Goal: Task Accomplishment & Management: Use online tool/utility

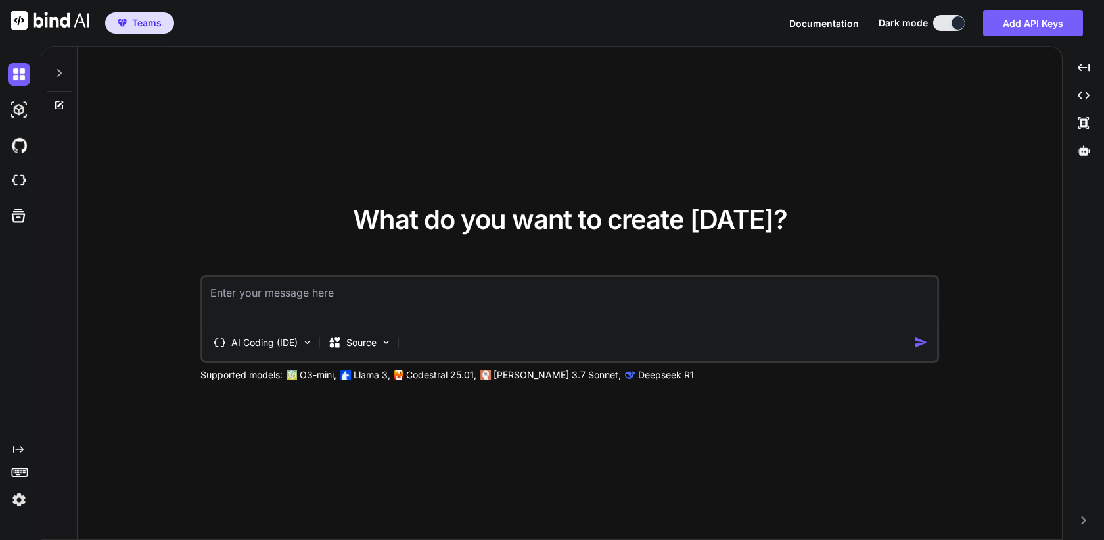
click at [14, 499] on img at bounding box center [19, 499] width 22 height 22
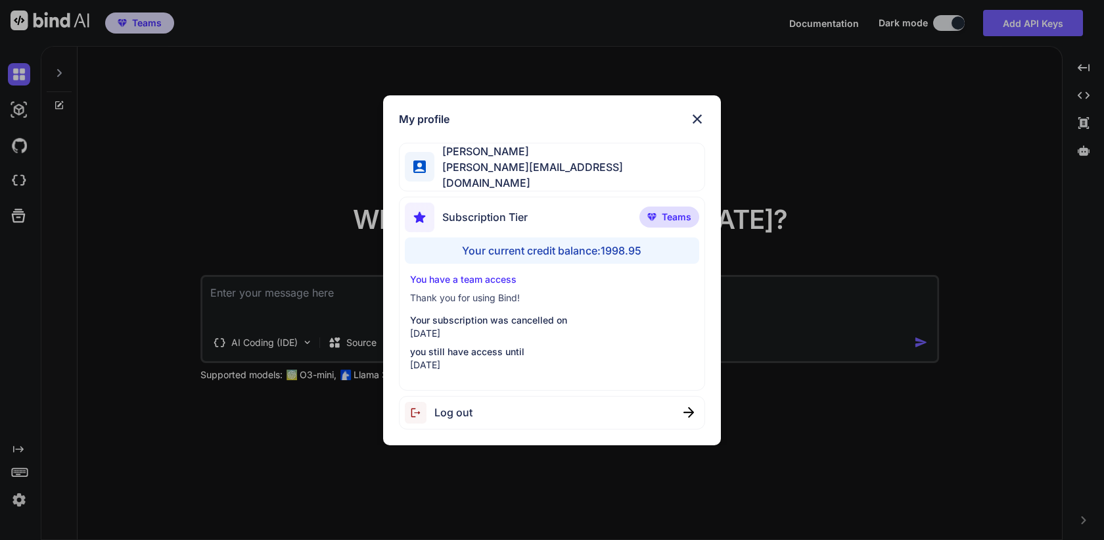
click at [444, 404] on span "Log out" at bounding box center [453, 412] width 38 height 16
type textarea "x"
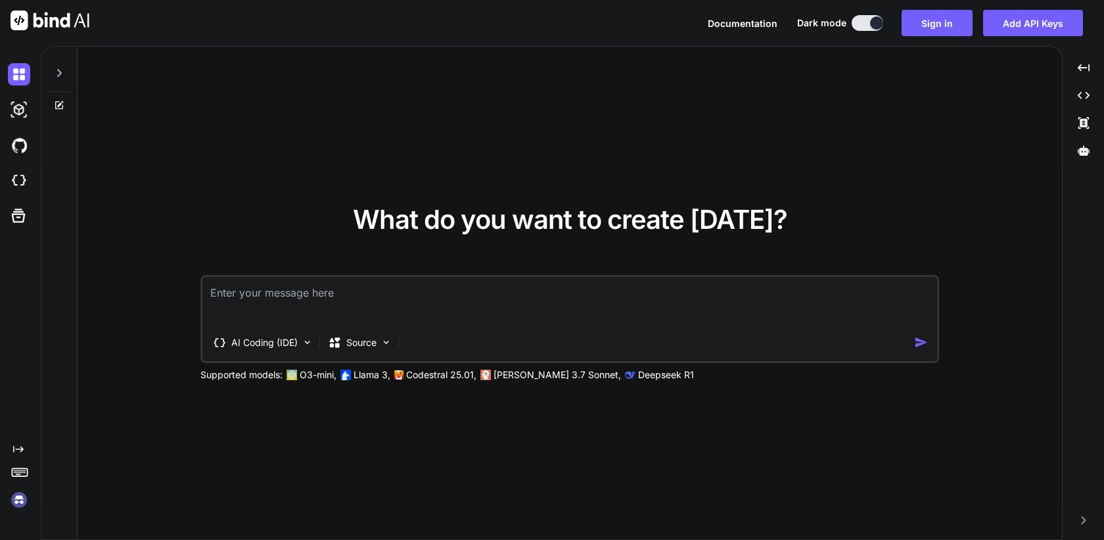
click at [23, 500] on img at bounding box center [19, 499] width 22 height 22
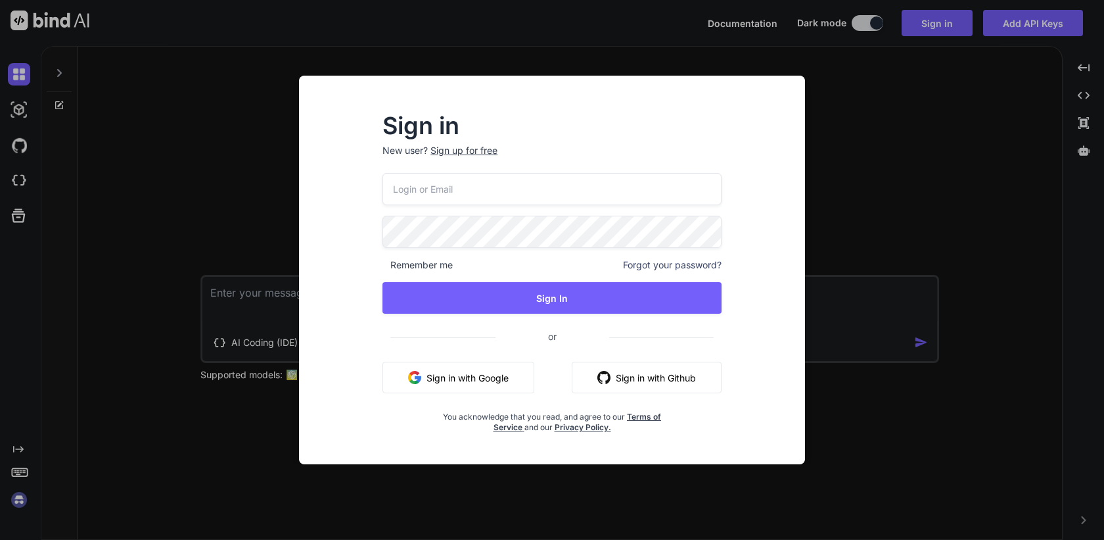
click at [479, 190] on input "email" at bounding box center [552, 189] width 339 height 32
paste input "[PERSON_NAME][EMAIL_ADDRESS][DOMAIN_NAME]"
type input "[PERSON_NAME][EMAIL_ADDRESS][DOMAIN_NAME]"
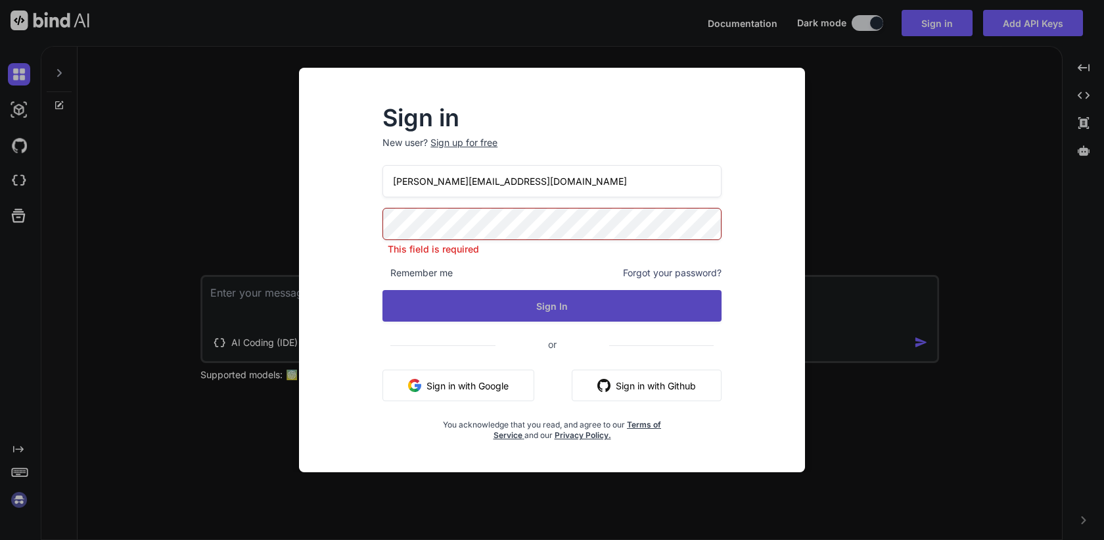
click at [530, 305] on button "Sign In" at bounding box center [552, 306] width 339 height 32
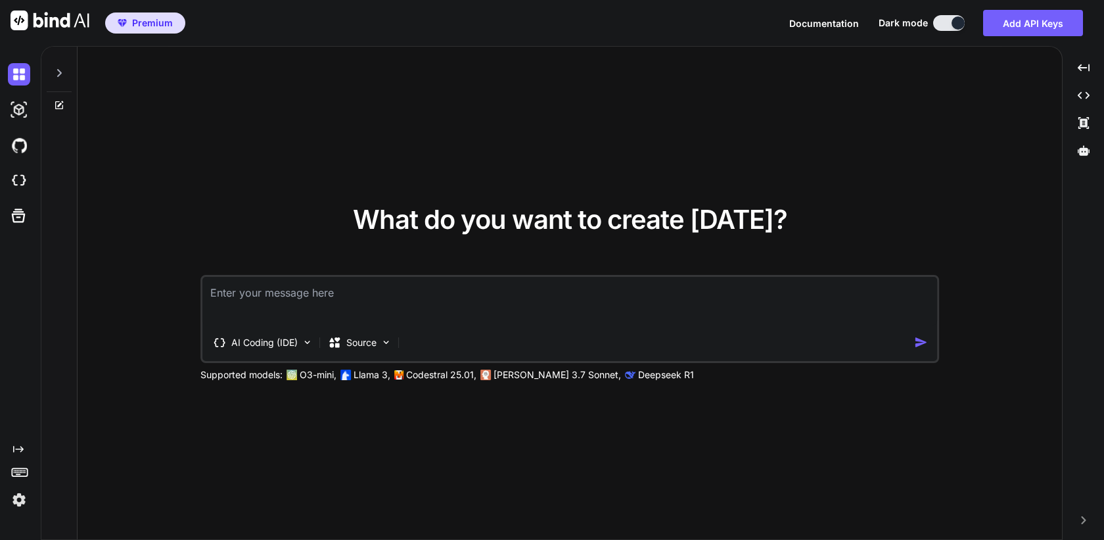
click at [61, 74] on icon at bounding box center [59, 73] width 11 height 11
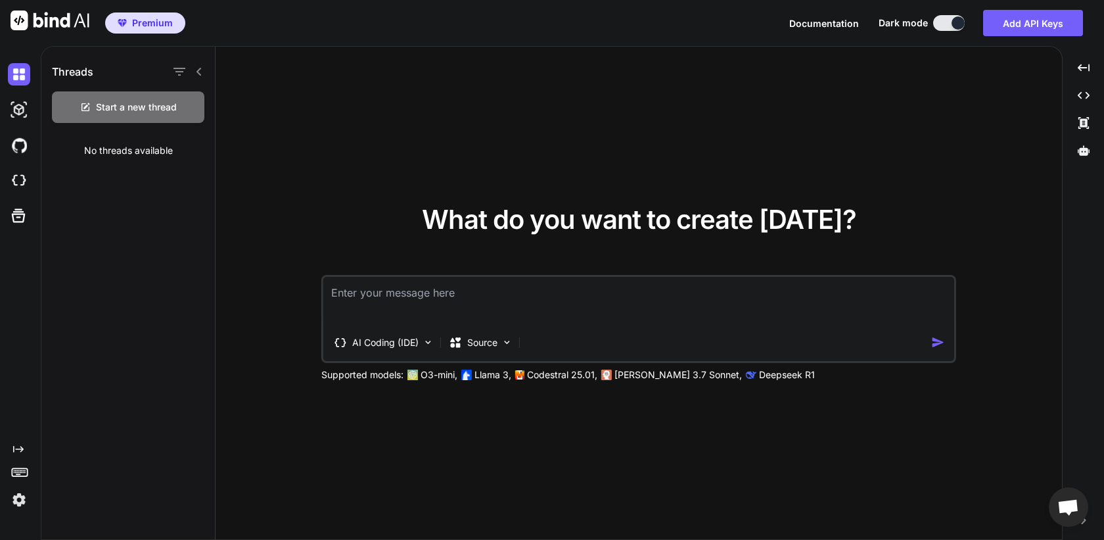
click at [201, 71] on icon at bounding box center [199, 71] width 11 height 11
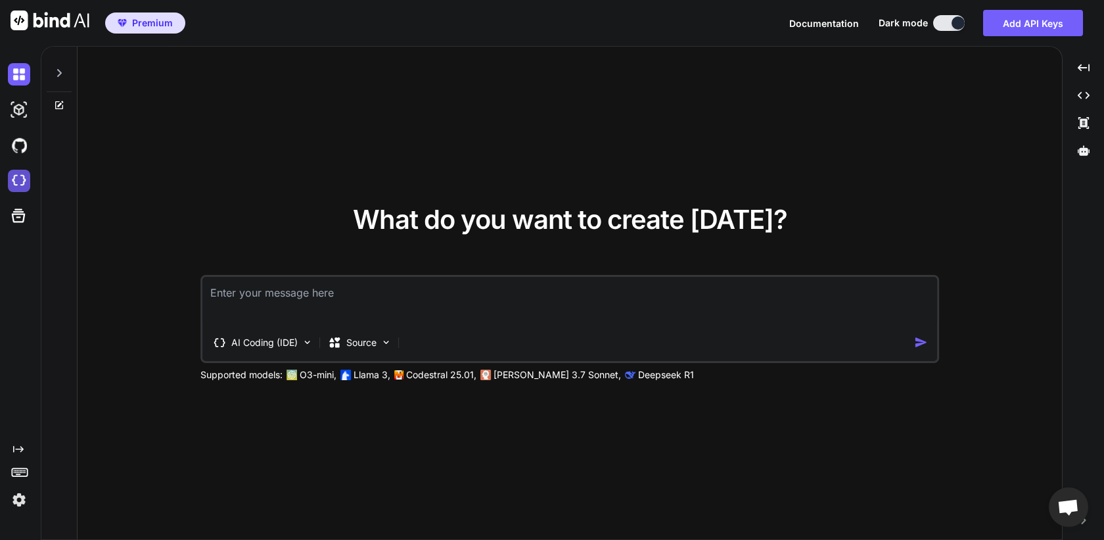
click at [23, 183] on img at bounding box center [19, 181] width 22 height 22
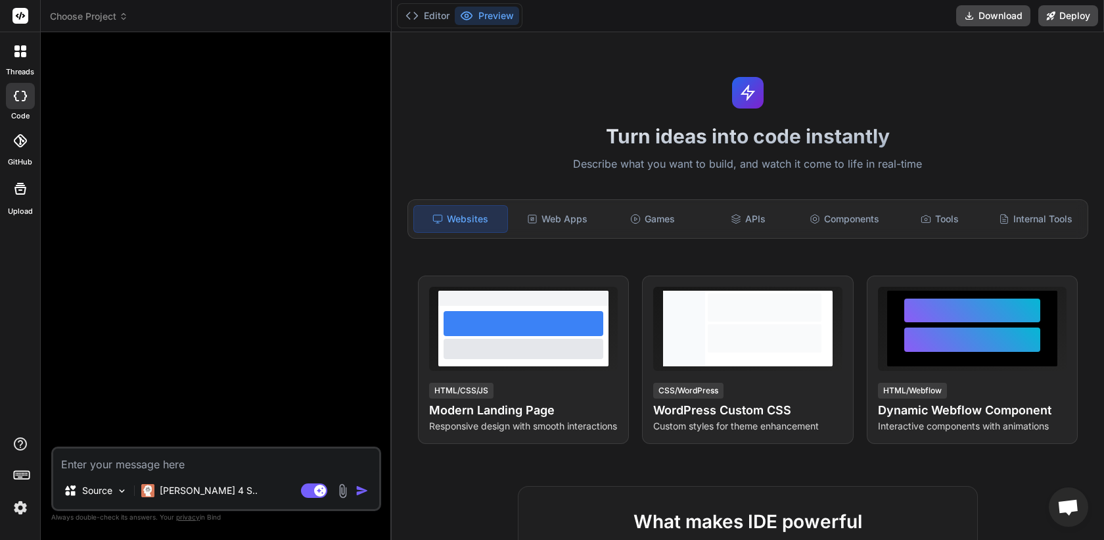
click at [108, 23] on header "Choose Project Created with Pixso." at bounding box center [216, 16] width 351 height 32
click at [117, 19] on span "Choose Project" at bounding box center [89, 16] width 78 height 13
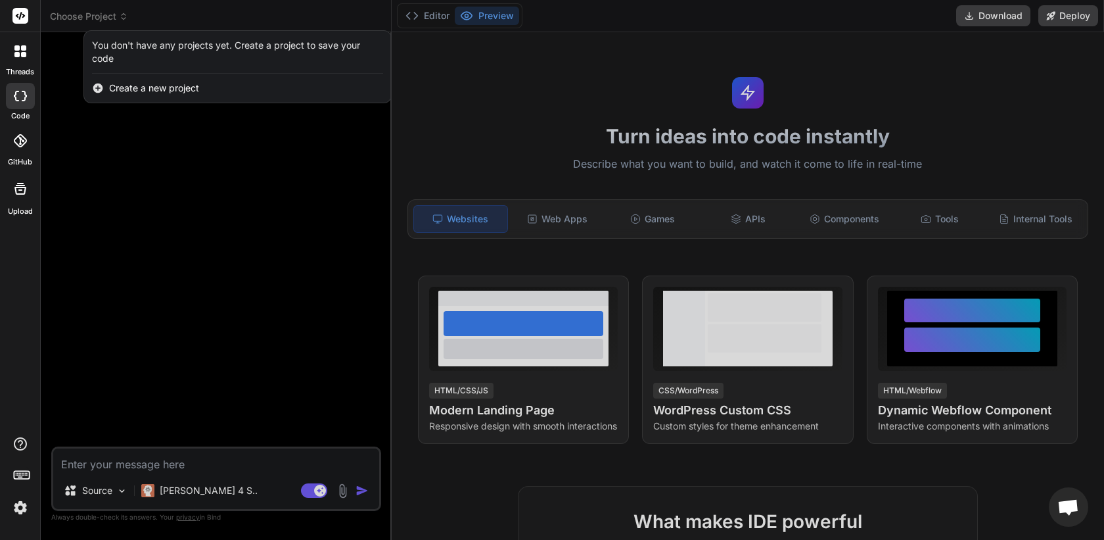
click at [117, 19] on div at bounding box center [552, 270] width 1104 height 540
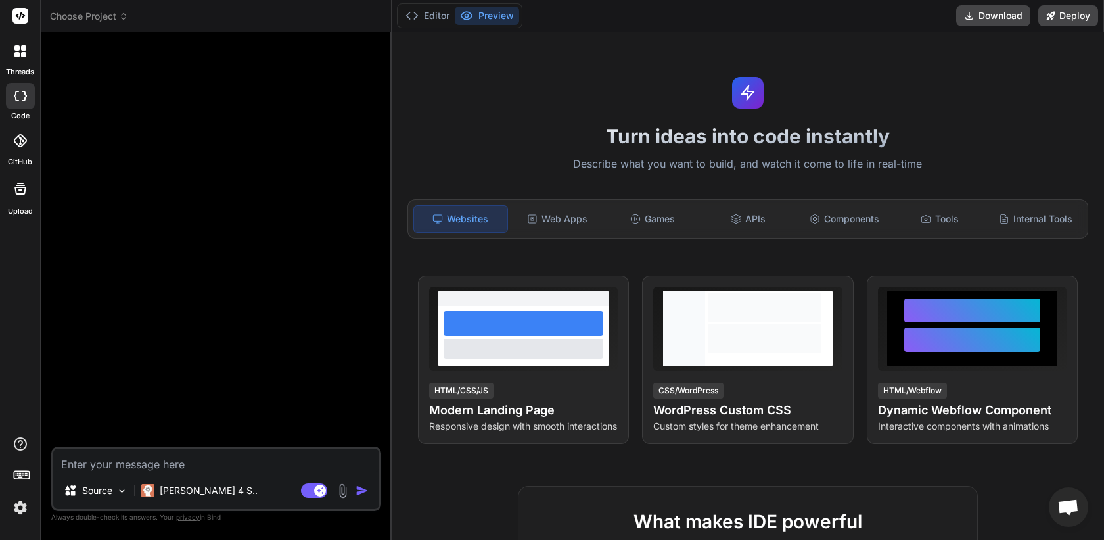
click at [20, 511] on img at bounding box center [20, 507] width 22 height 22
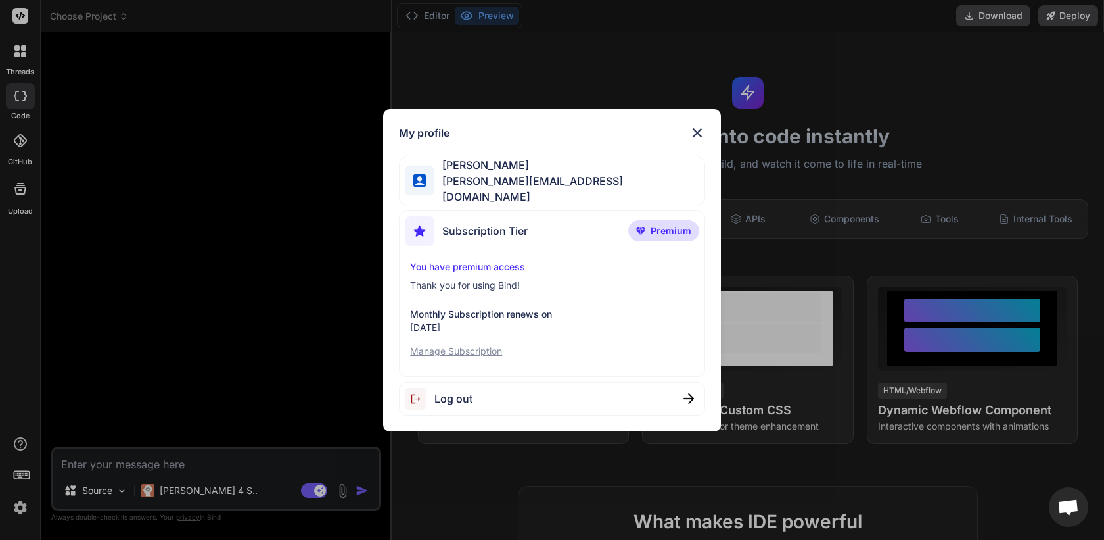
click at [157, 321] on div "My profile Catherine Steele katie@steelepiper.com Subscription Tier Premium You…" at bounding box center [552, 270] width 1104 height 540
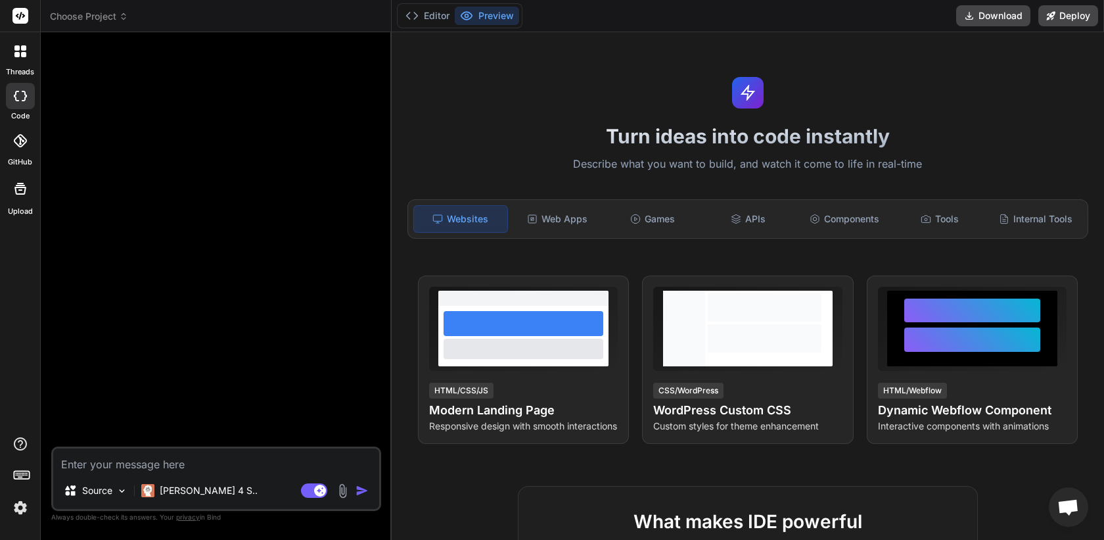
click at [23, 195] on icon at bounding box center [20, 189] width 16 height 16
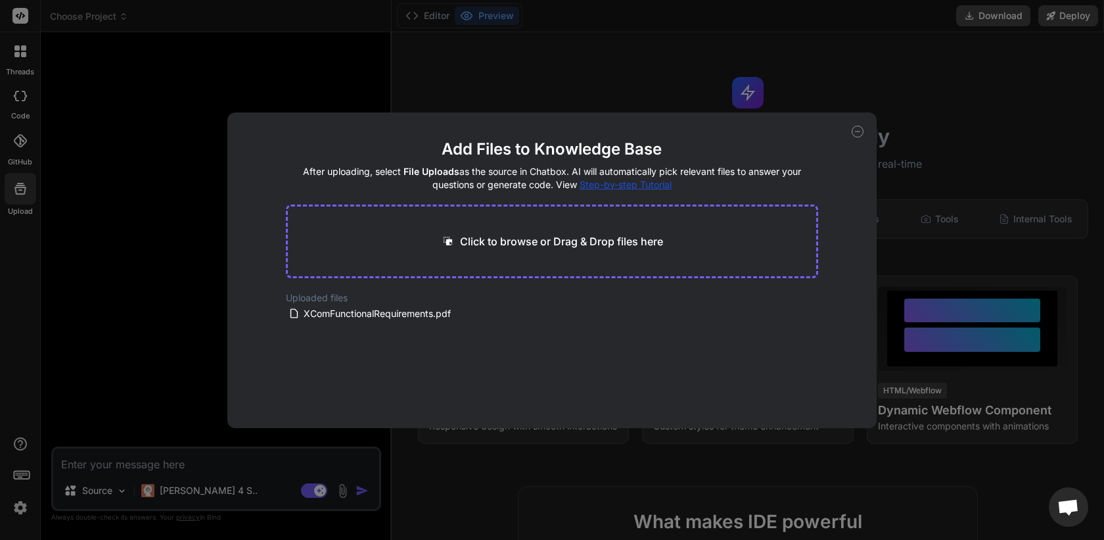
click at [168, 310] on div "Add Files to Knowledge Base After uploading, select File Uploads as the source …" at bounding box center [552, 270] width 1104 height 540
type textarea "x"
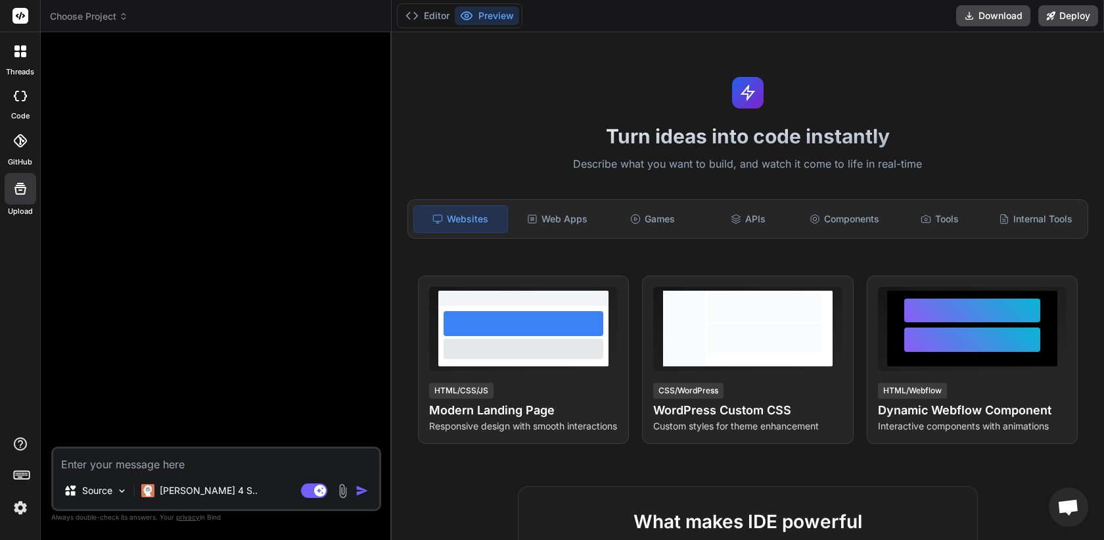
click at [26, 154] on div at bounding box center [20, 140] width 29 height 29
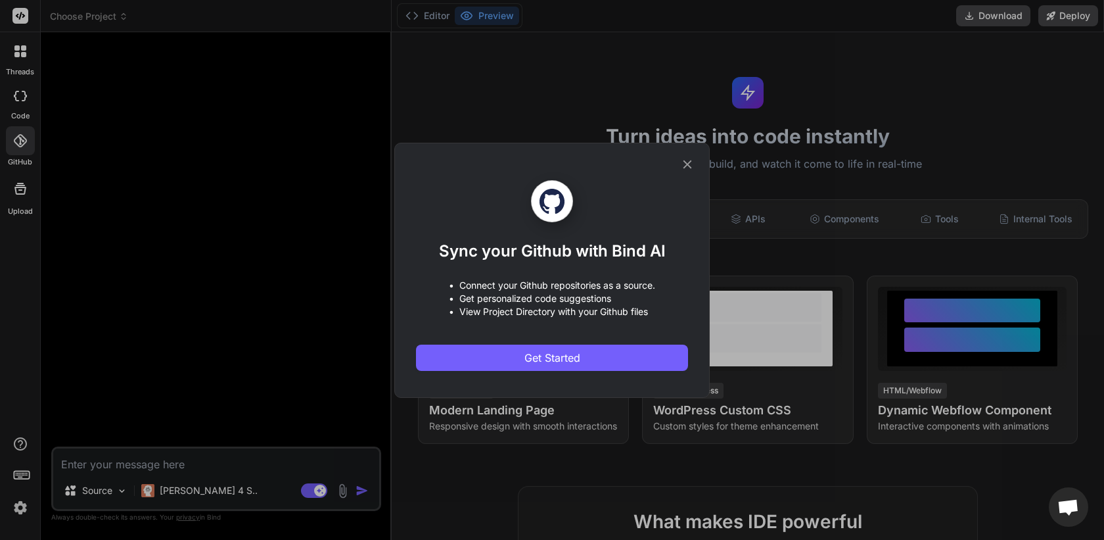
click at [189, 174] on div "Sync your Github with Bind AI • Connect your Github repositories as a source. •…" at bounding box center [552, 270] width 1104 height 540
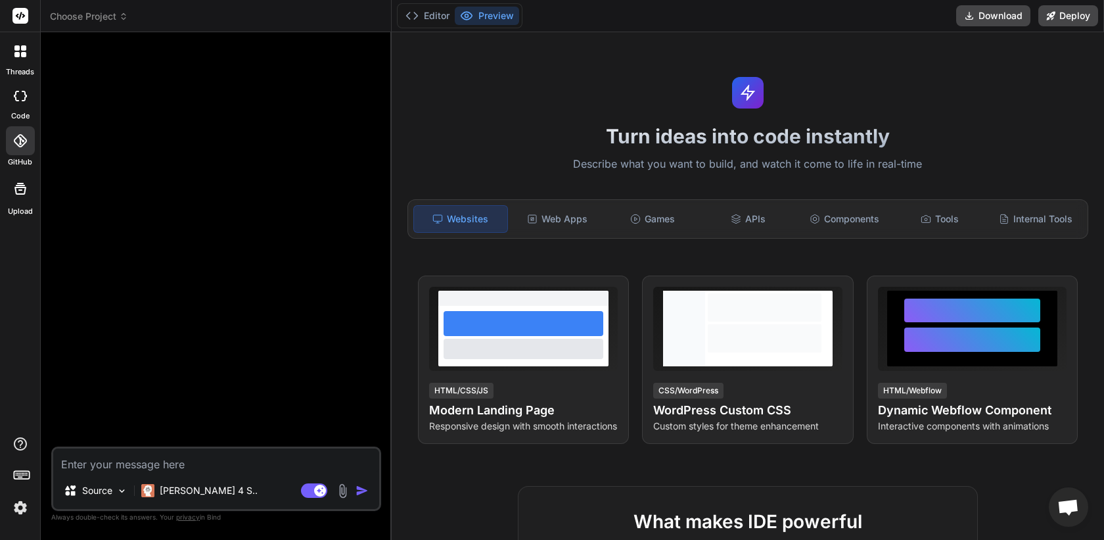
click at [18, 97] on icon at bounding box center [20, 96] width 13 height 11
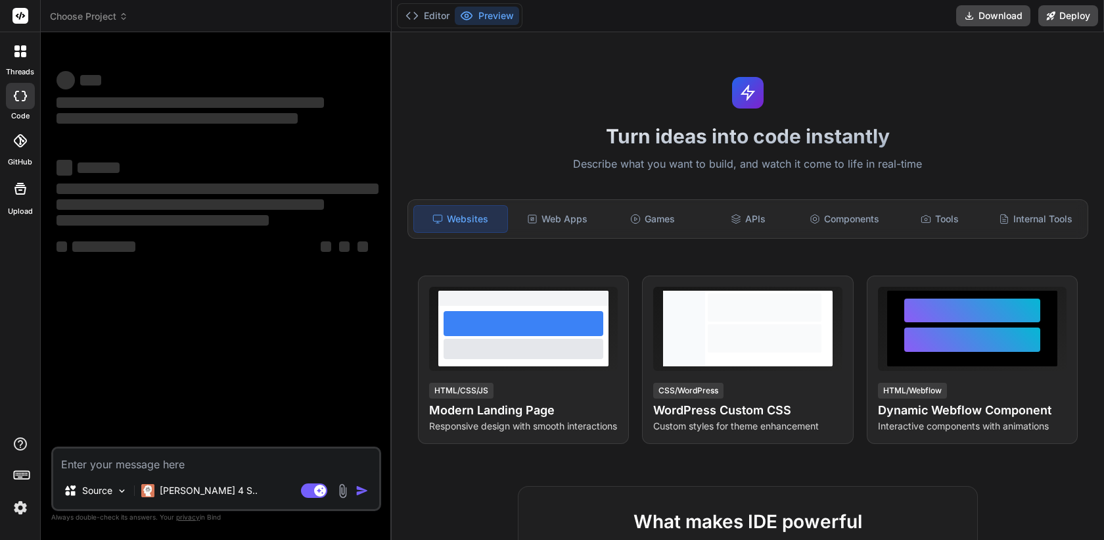
type textarea "x"
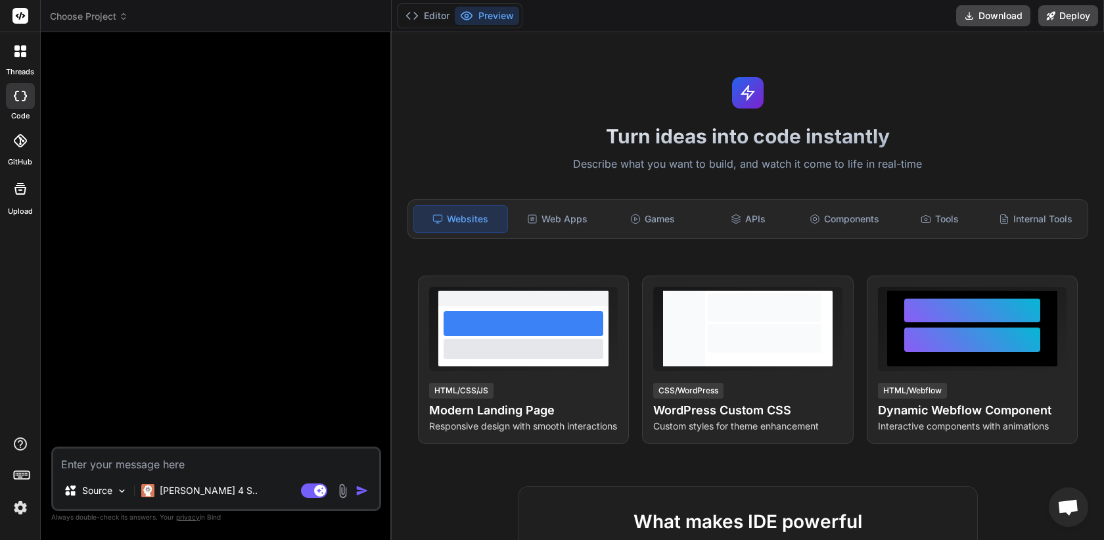
click at [19, 58] on div at bounding box center [21, 51] width 28 height 28
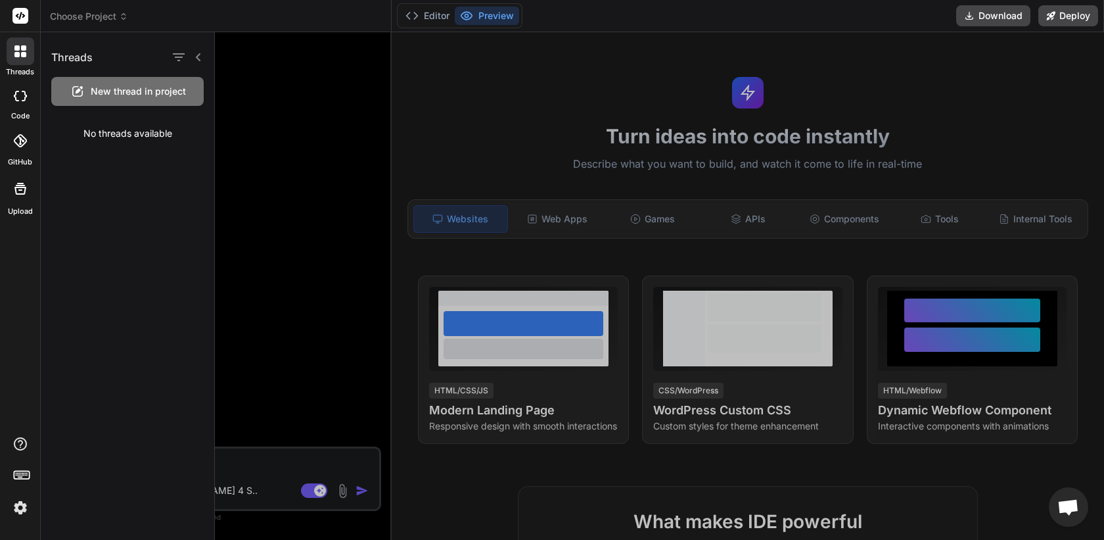
click at [306, 93] on div at bounding box center [659, 285] width 889 height 507
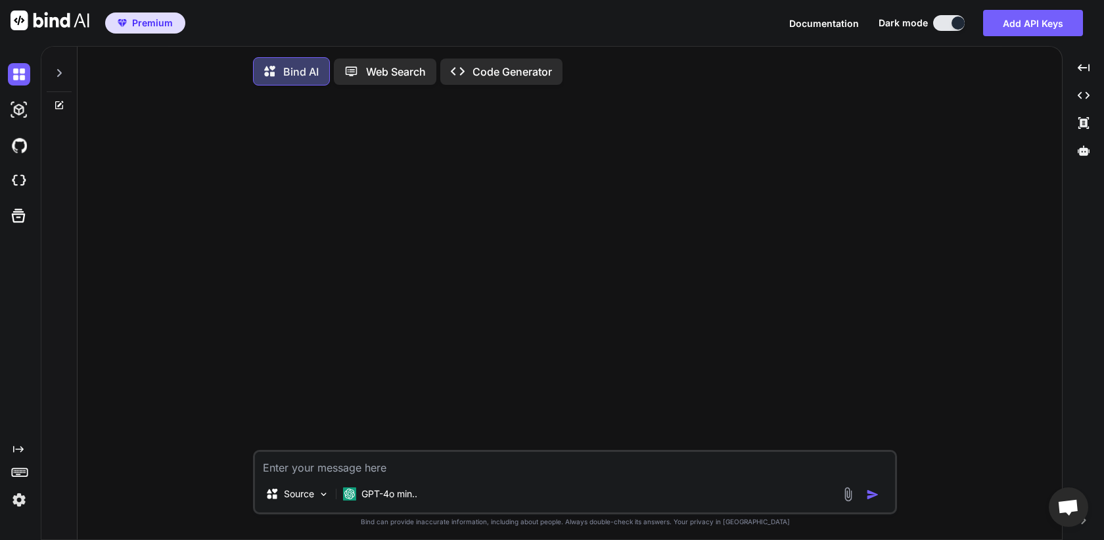
click at [59, 74] on icon at bounding box center [59, 73] width 5 height 8
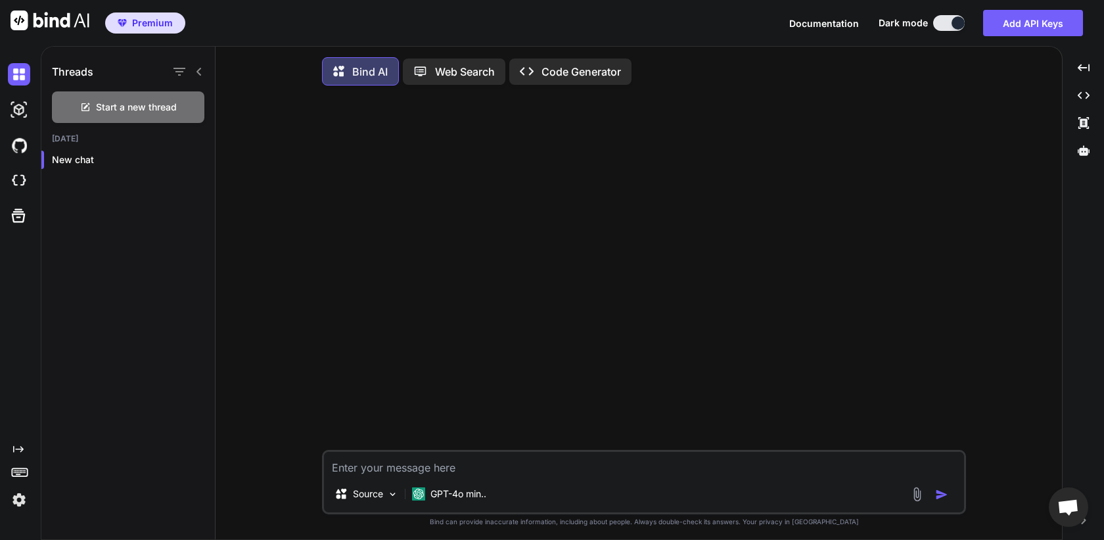
click at [464, 77] on p "Web Search" at bounding box center [465, 72] width 60 height 16
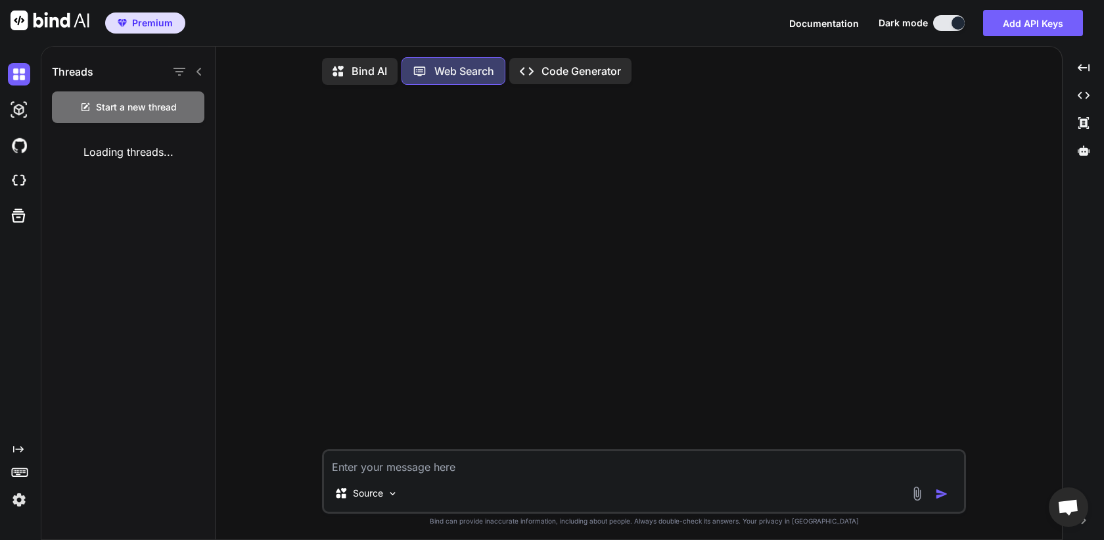
scroll to position [6, 0]
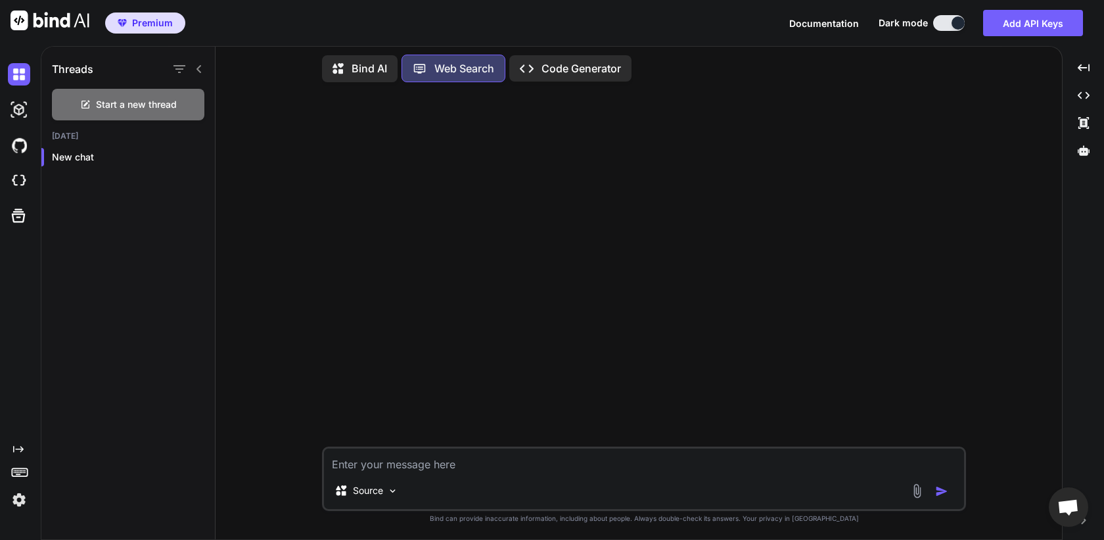
click at [603, 65] on p "Code Generator" at bounding box center [582, 68] width 80 height 16
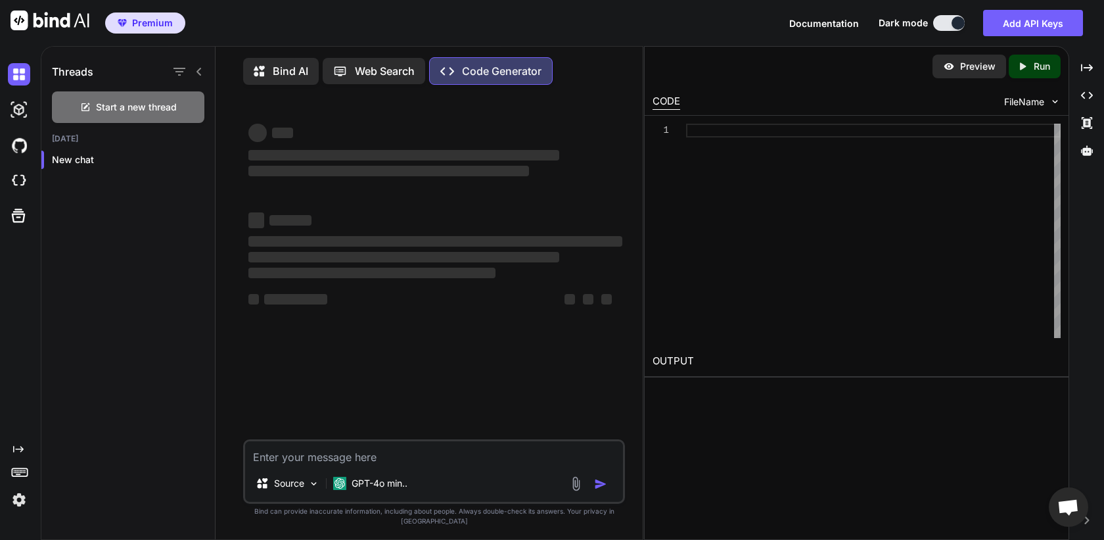
type textarea "x"
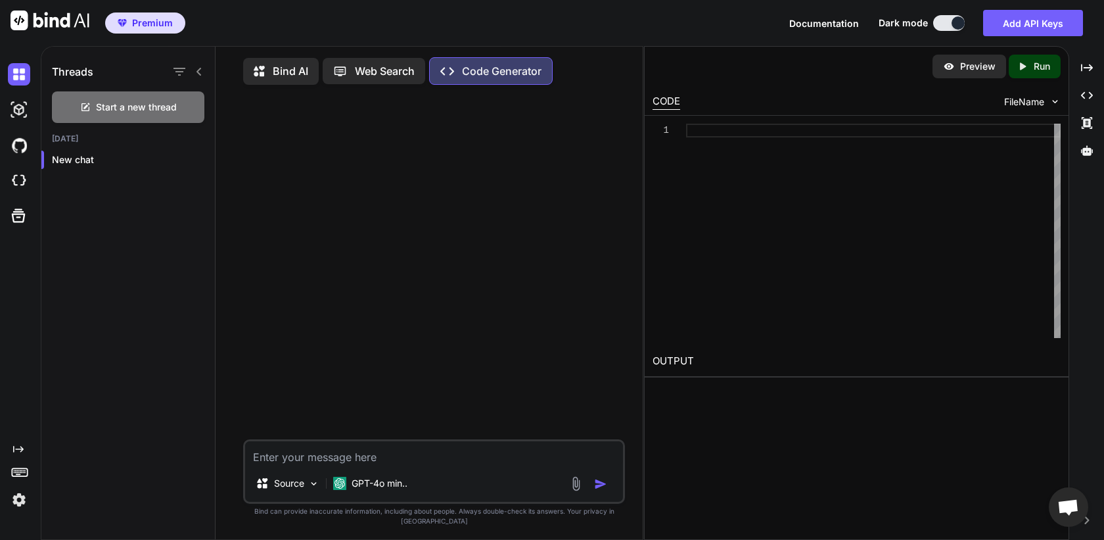
click at [20, 502] on img at bounding box center [19, 499] width 22 height 22
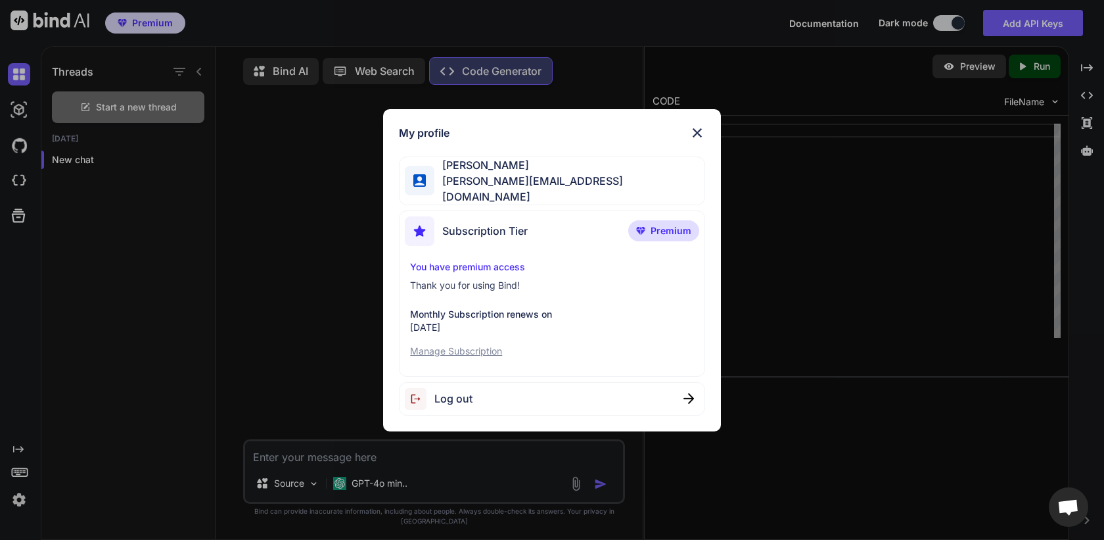
click at [699, 135] on img at bounding box center [698, 133] width 16 height 16
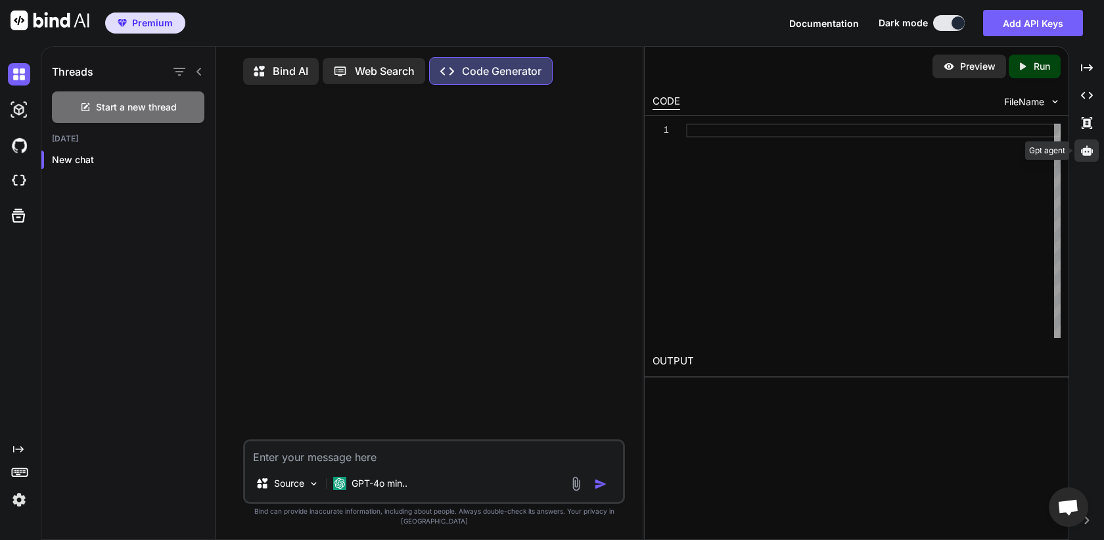
click at [1085, 156] on icon at bounding box center [1087, 151] width 12 height 12
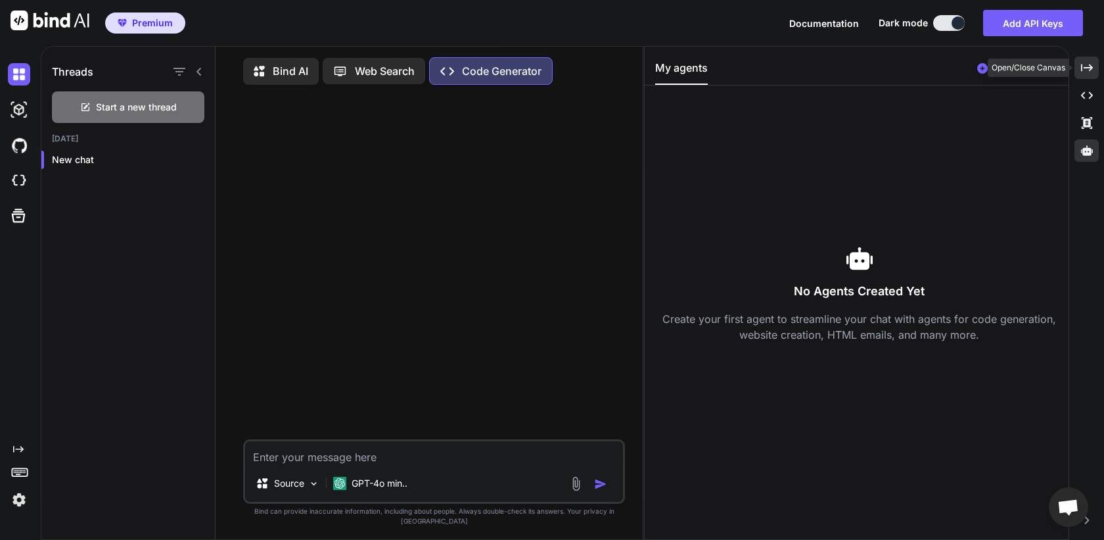
click at [1086, 74] on div "Created with Pixso." at bounding box center [1087, 68] width 24 height 22
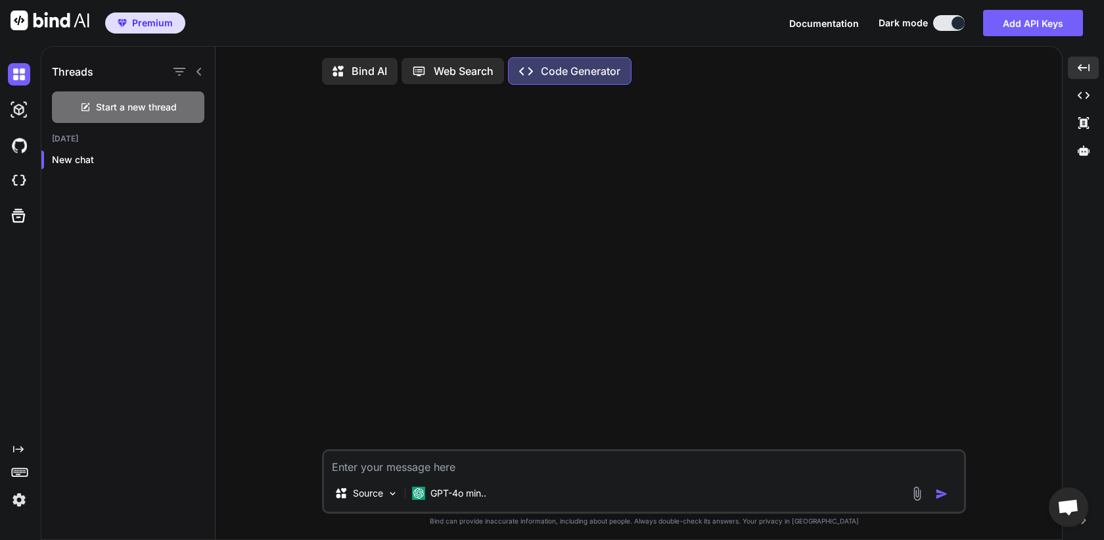
click at [202, 70] on icon at bounding box center [199, 71] width 11 height 11
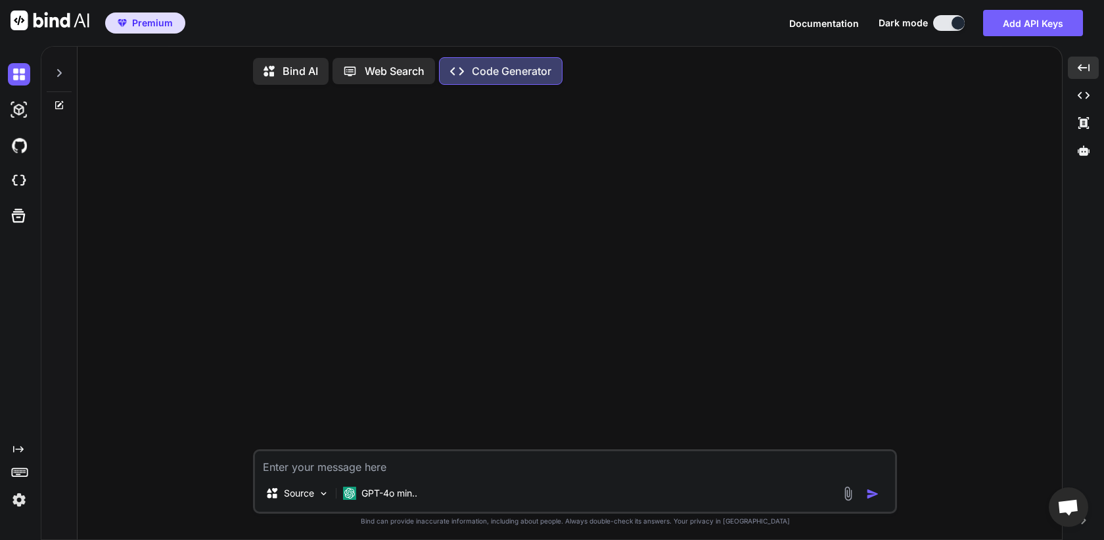
click at [17, 510] on img at bounding box center [19, 499] width 22 height 22
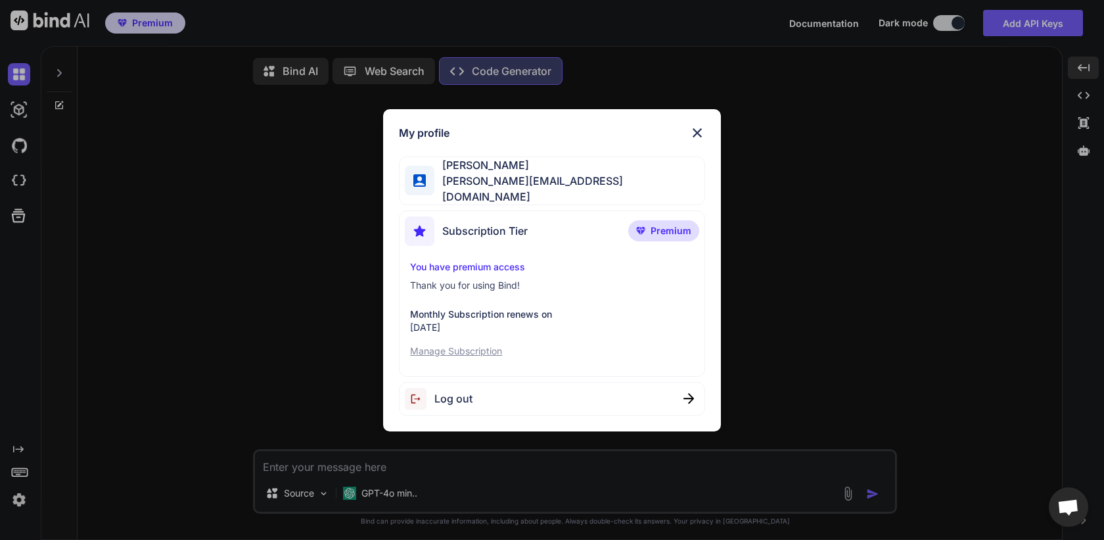
click at [169, 386] on div "My profile Catherine Steele katie@steelepiper.com Subscription Tier Premium You…" at bounding box center [552, 270] width 1104 height 540
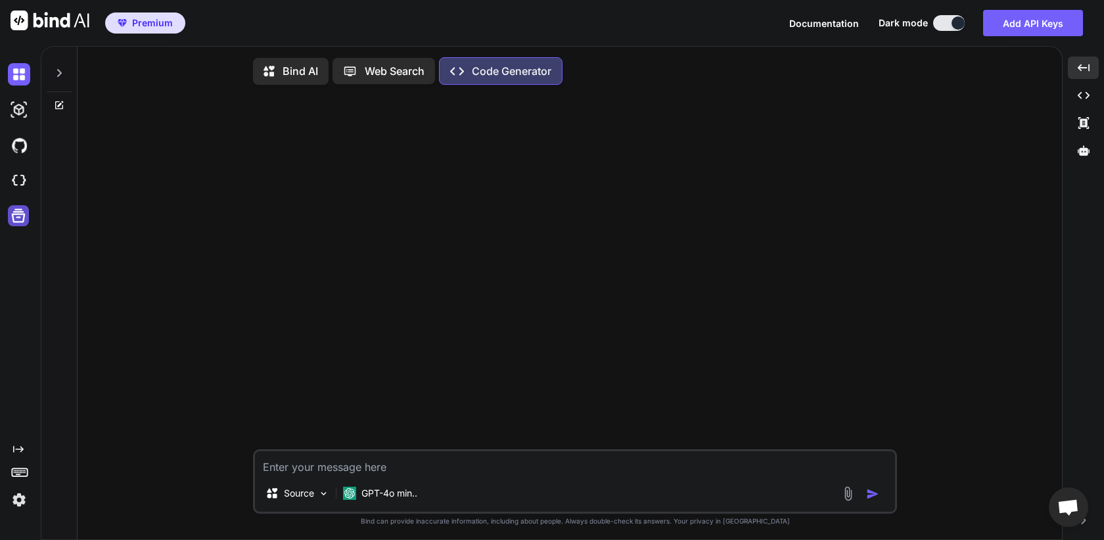
click at [19, 220] on icon at bounding box center [18, 215] width 18 height 18
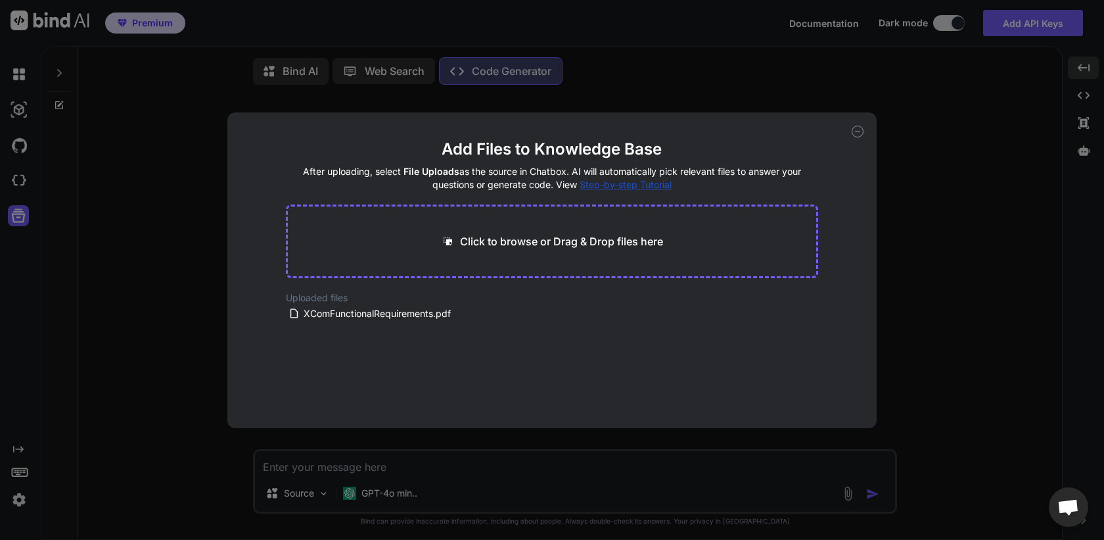
click at [139, 244] on div "Add Files to Knowledge Base After uploading, select File Uploads as the source …" at bounding box center [552, 270] width 1104 height 540
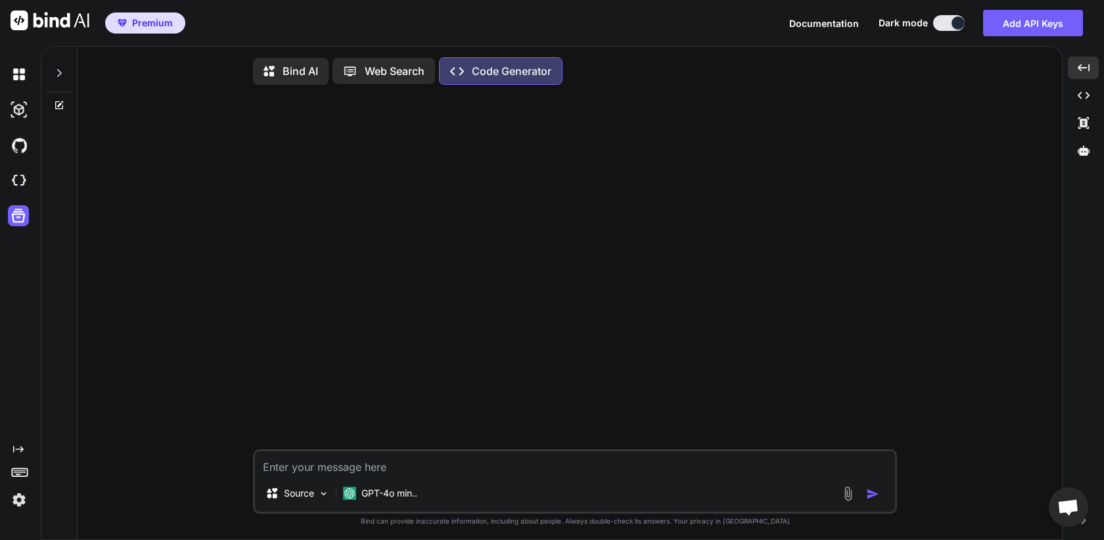
click at [56, 75] on icon at bounding box center [59, 73] width 11 height 11
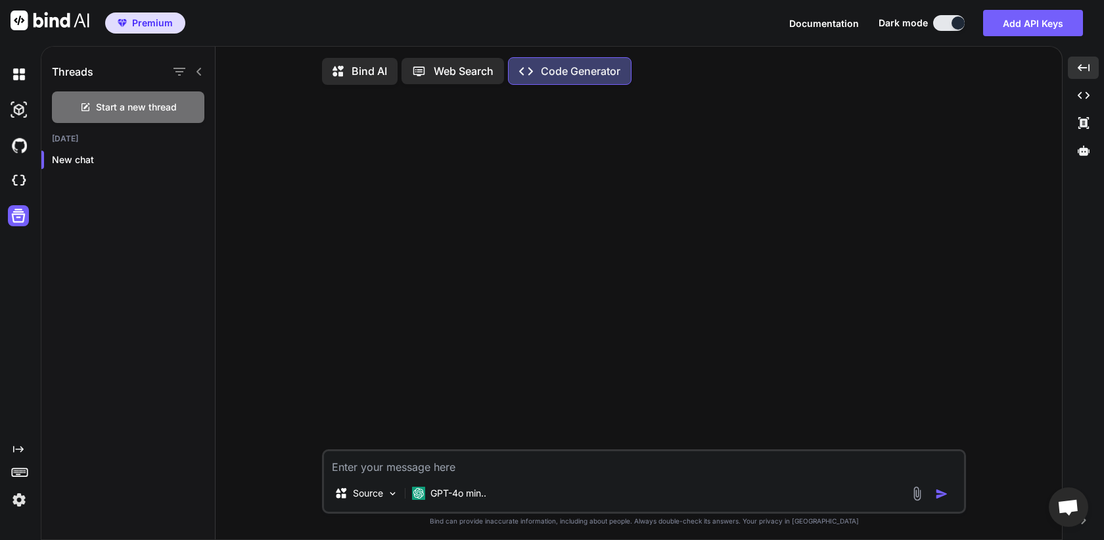
click at [199, 72] on icon at bounding box center [199, 71] width 11 height 11
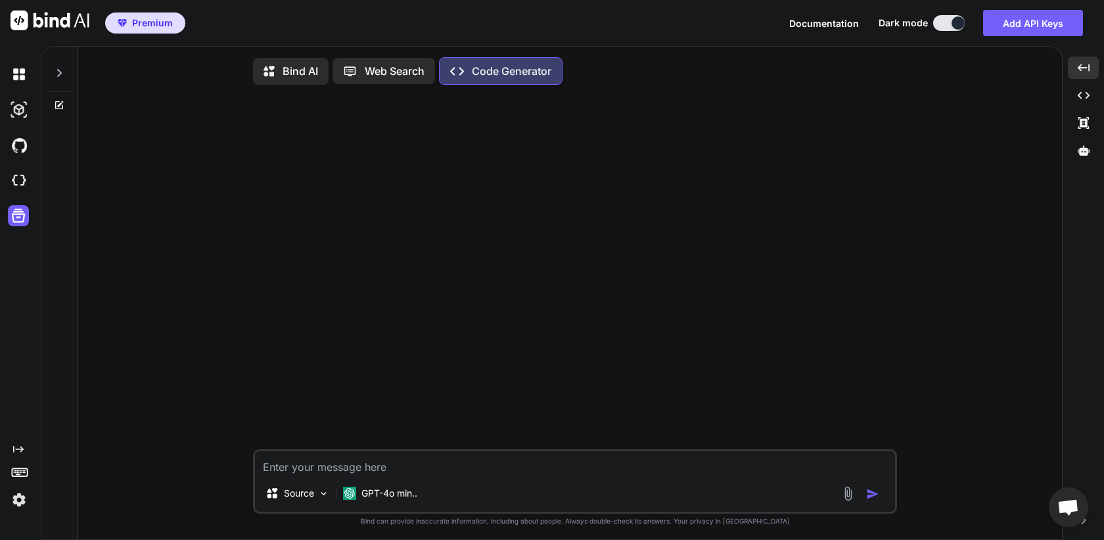
click at [19, 502] on img at bounding box center [19, 499] width 22 height 22
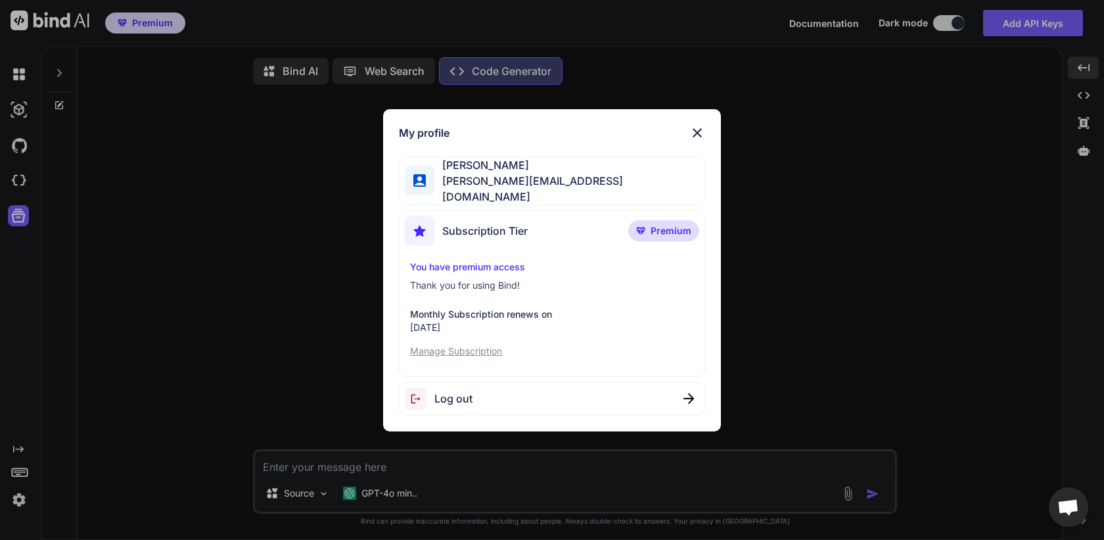
click at [506, 398] on div "Log out" at bounding box center [552, 399] width 306 height 34
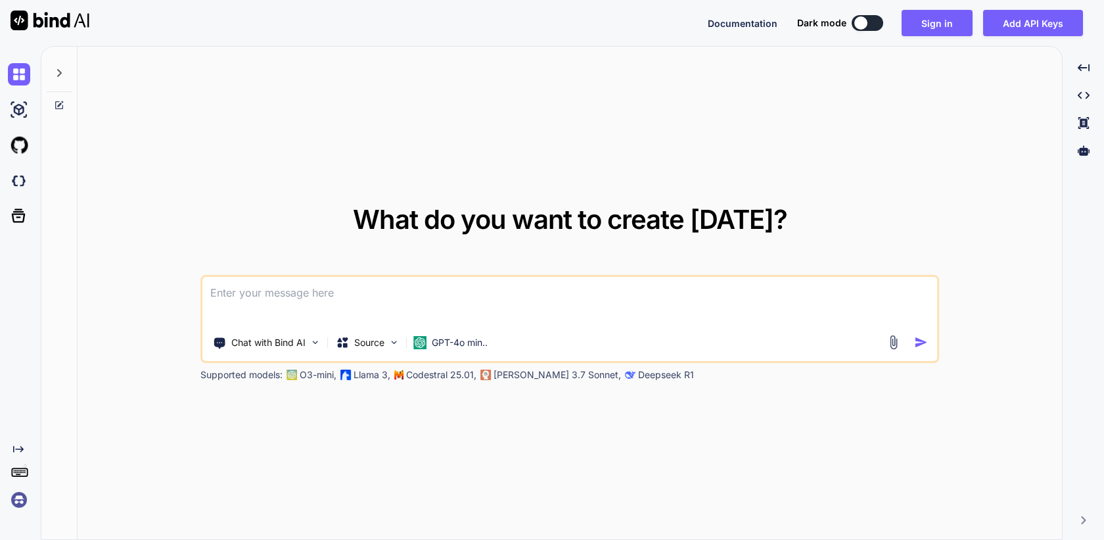
click at [20, 500] on img at bounding box center [19, 499] width 22 height 22
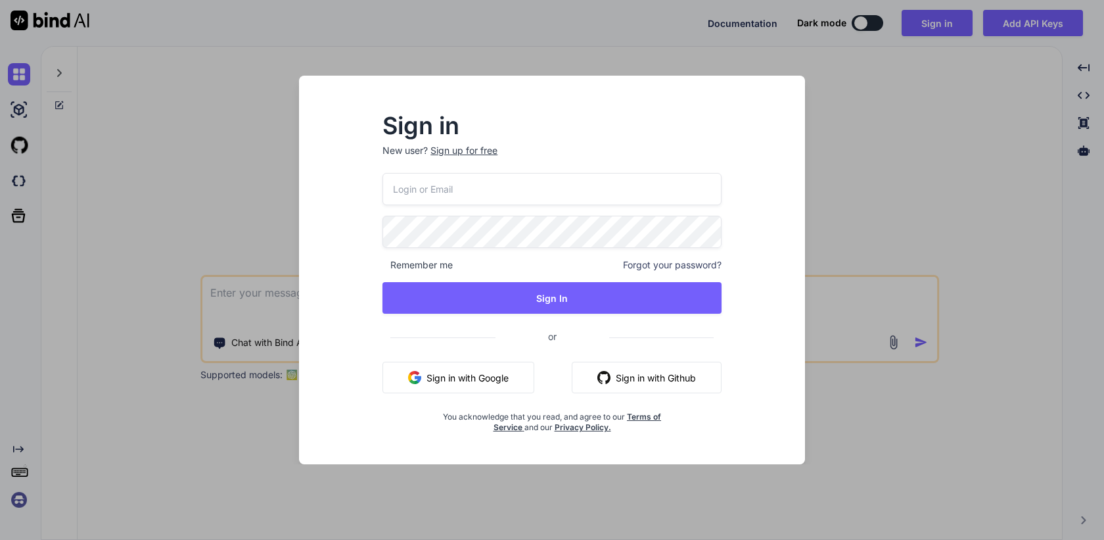
click at [477, 193] on input "email" at bounding box center [552, 189] width 339 height 32
paste input "[PERSON_NAME][EMAIL_ADDRESS][DOMAIN_NAME]"
type input "[PERSON_NAME][EMAIL_ADDRESS][DOMAIN_NAME]"
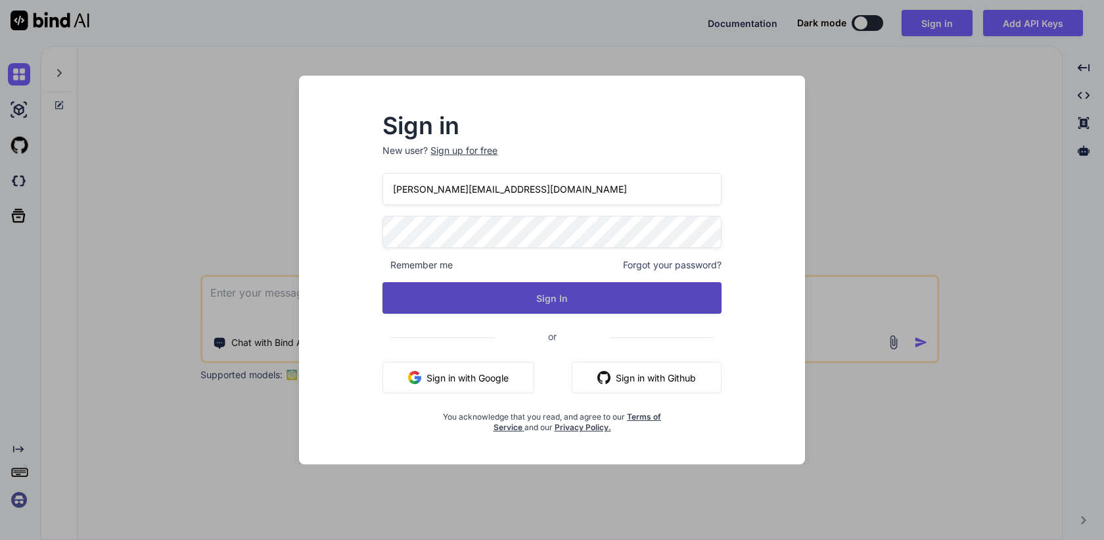
click at [534, 308] on button "Sign In" at bounding box center [552, 298] width 339 height 32
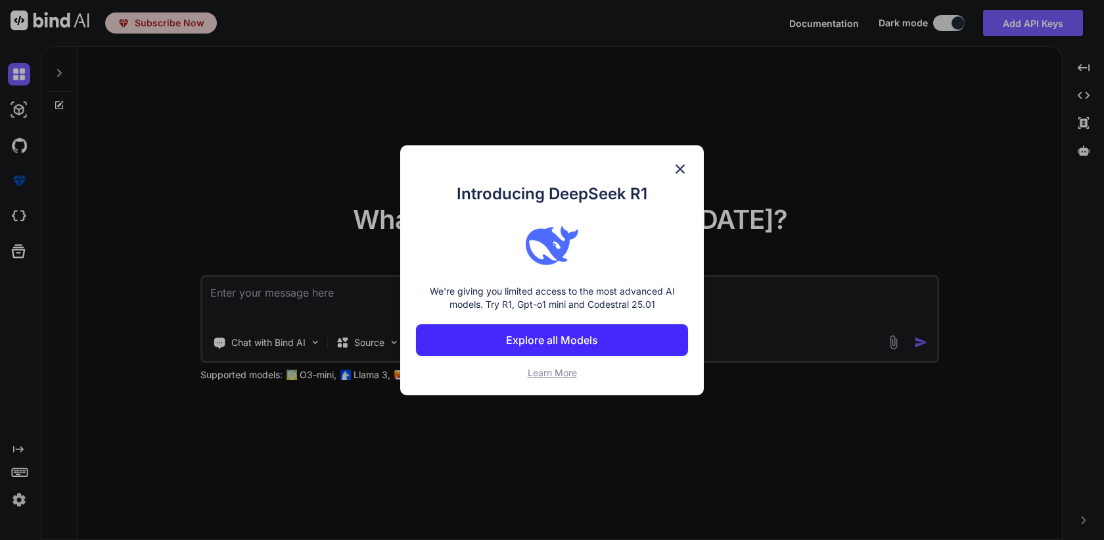
click at [681, 168] on img at bounding box center [680, 169] width 16 height 16
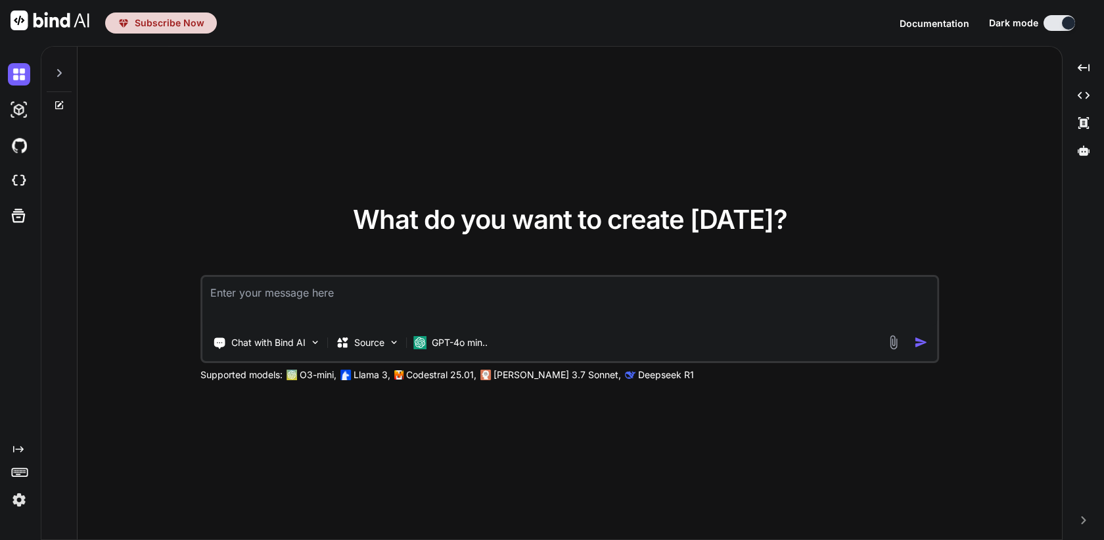
click at [23, 499] on img at bounding box center [19, 499] width 22 height 22
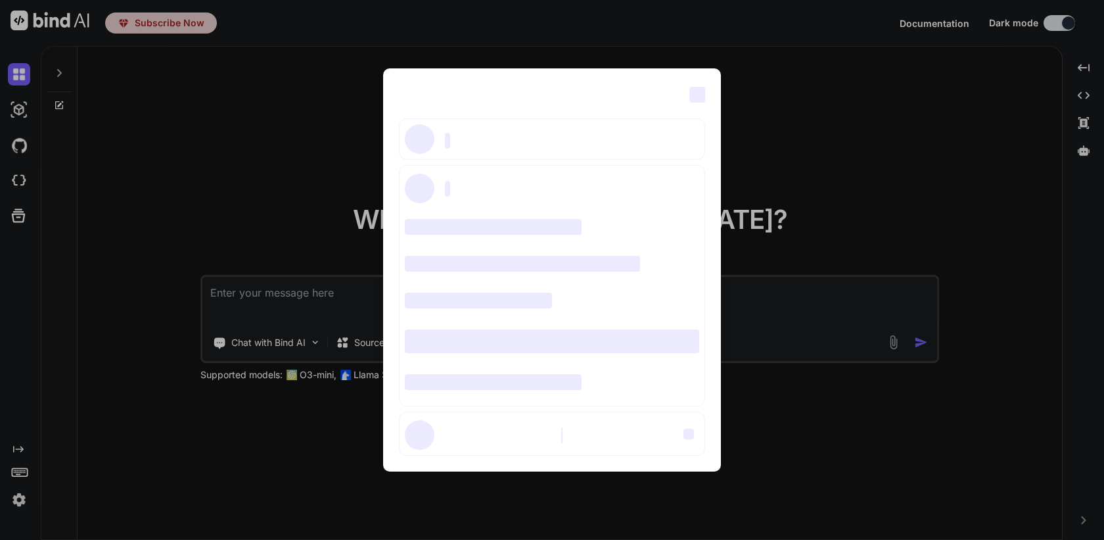
click at [191, 409] on div "‌ ‌ ‌ ‌ ‌ ‌ ‌ ‌ ‌ ‌ ‌ ‌ ‌ ‌ ‌" at bounding box center [552, 270] width 1104 height 540
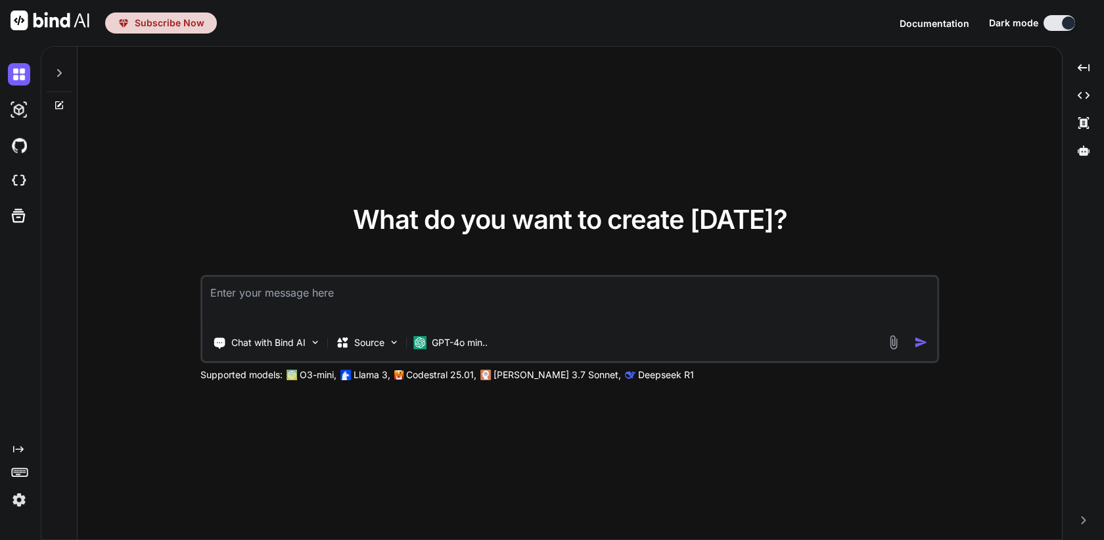
click at [57, 70] on icon at bounding box center [59, 73] width 5 height 8
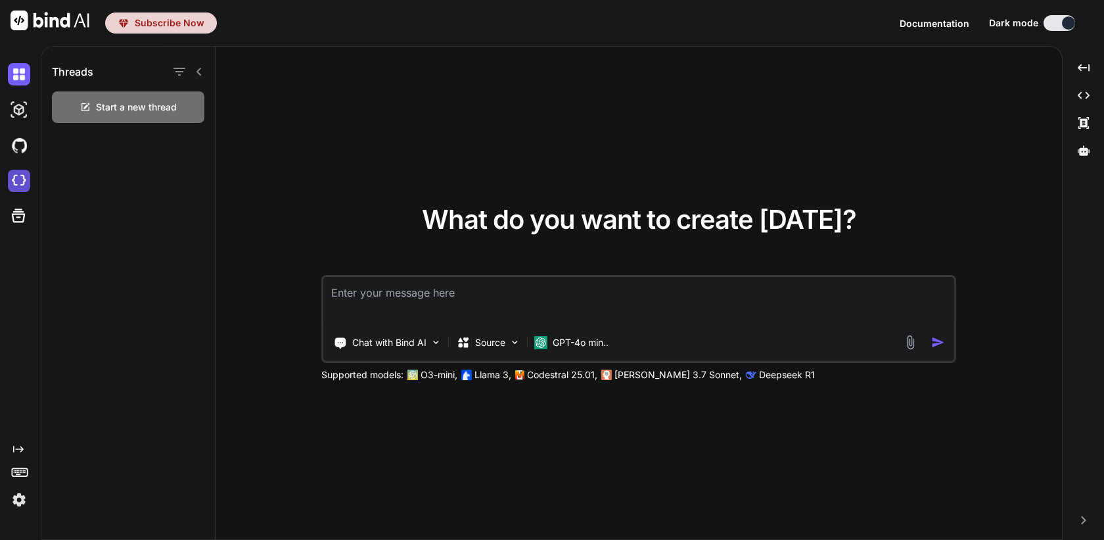
click at [18, 179] on img at bounding box center [19, 181] width 22 height 22
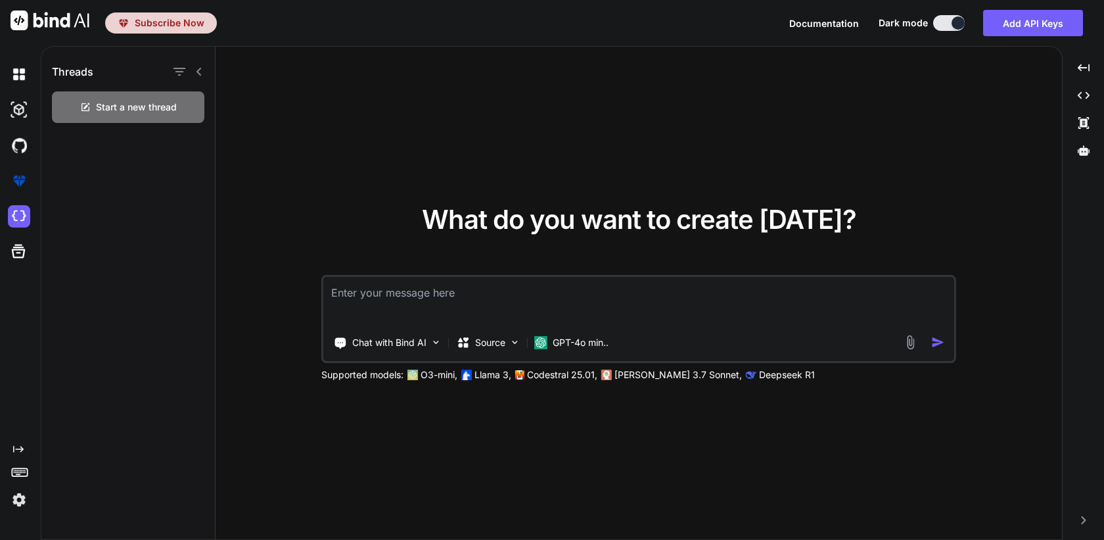
click at [312, 159] on div "What do you want to create today? Chat with Bind AI Source GPT-4o min.. Support…" at bounding box center [639, 294] width 847 height 494
click at [200, 68] on icon at bounding box center [199, 72] width 5 height 8
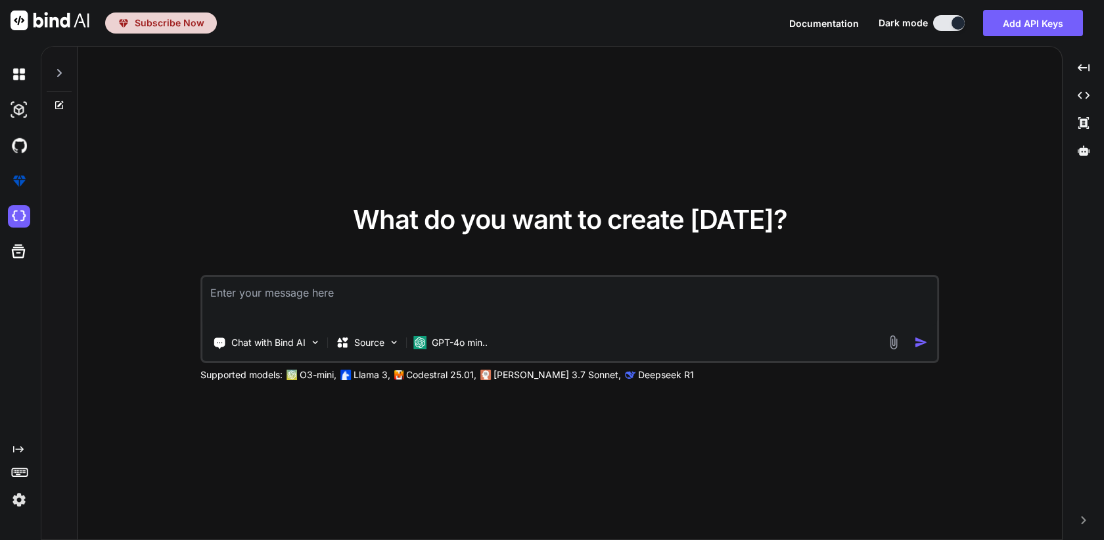
click at [12, 504] on img at bounding box center [19, 499] width 22 height 22
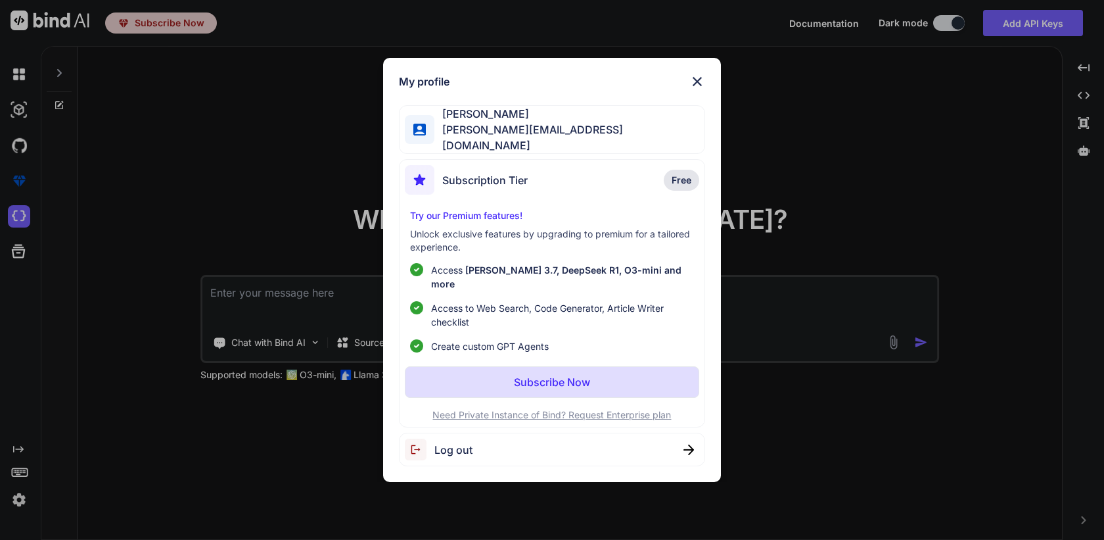
click at [12, 504] on div "My profile Sacha Wharton sacha@pangarabbit.com Subscription Tier Free Try our P…" at bounding box center [552, 270] width 1104 height 540
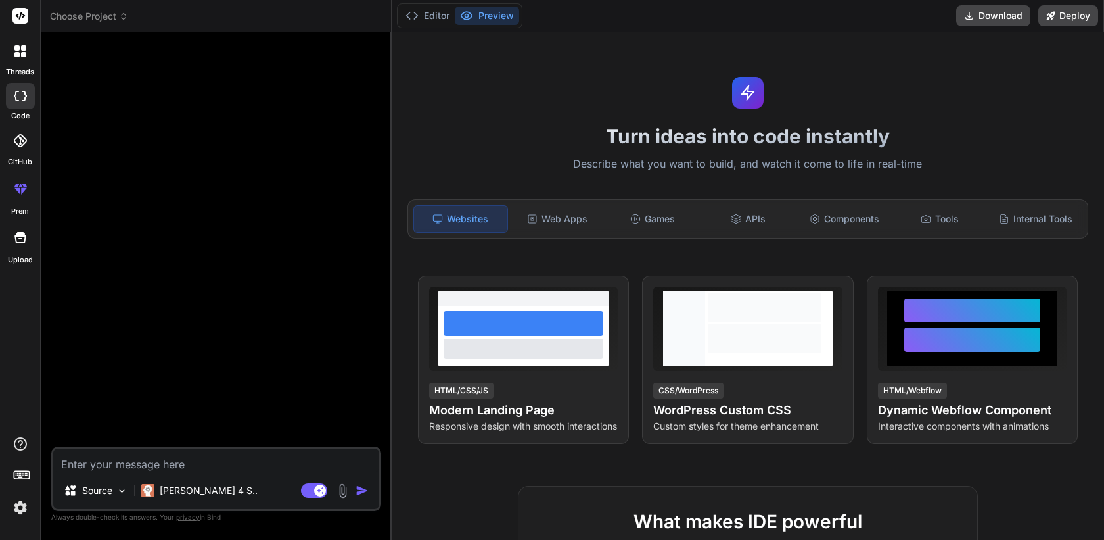
click at [116, 12] on span "Choose Project" at bounding box center [89, 16] width 78 height 13
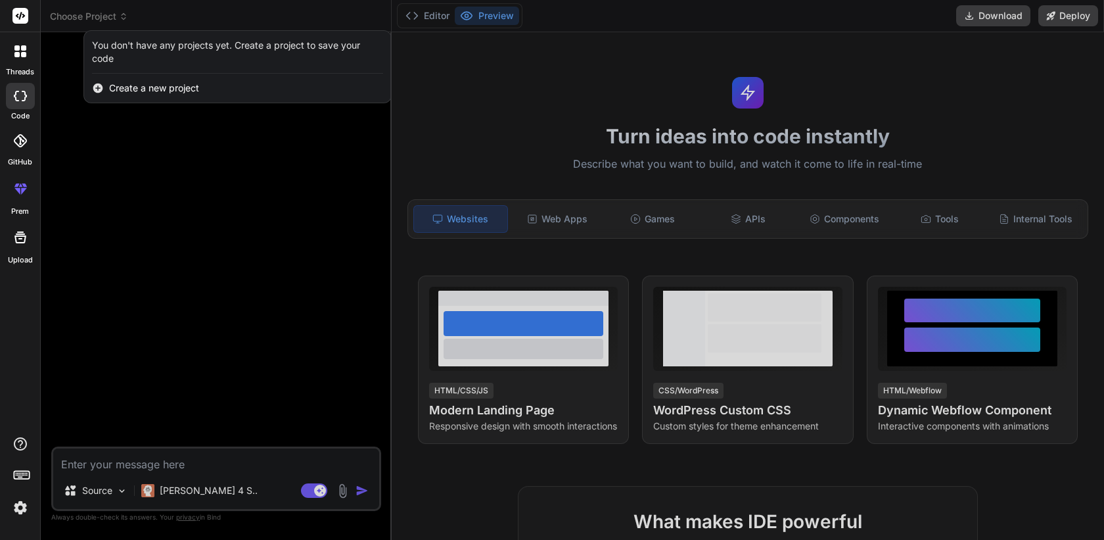
click at [108, 239] on div at bounding box center [552, 270] width 1104 height 540
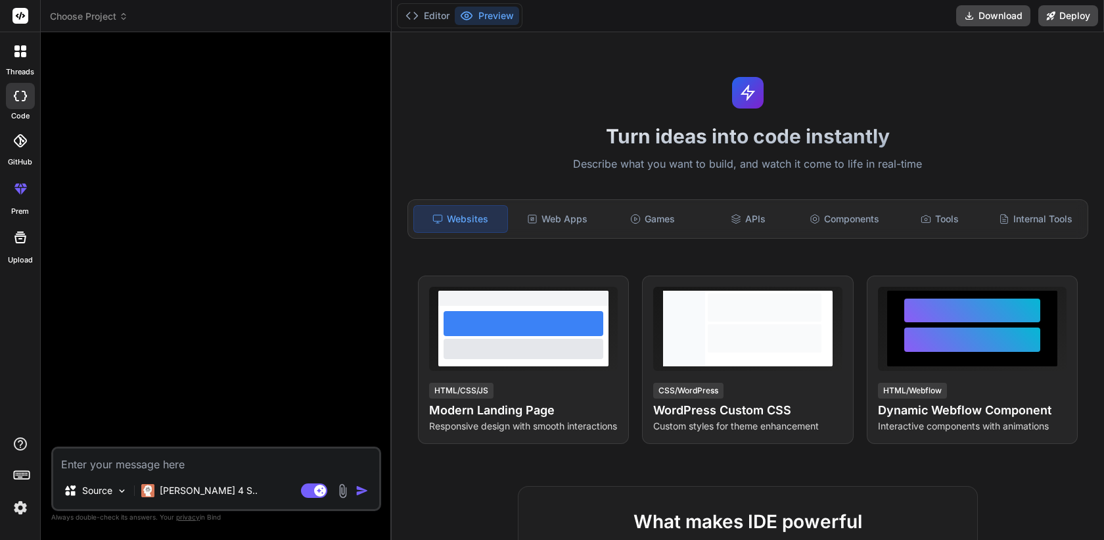
click at [26, 60] on div at bounding box center [21, 51] width 28 height 28
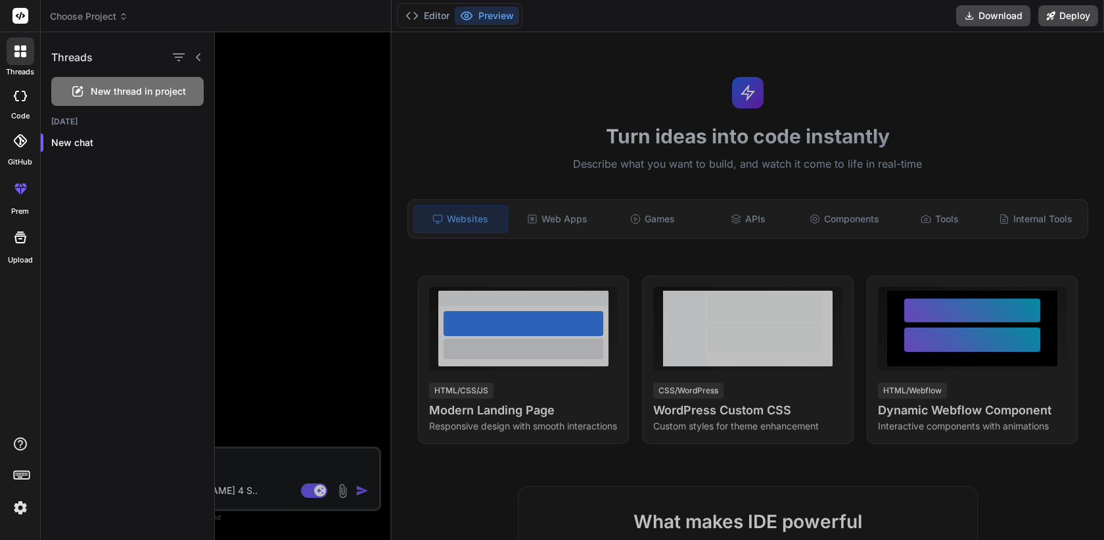
type textarea "x"
click at [199, 57] on icon at bounding box center [198, 57] width 11 height 11
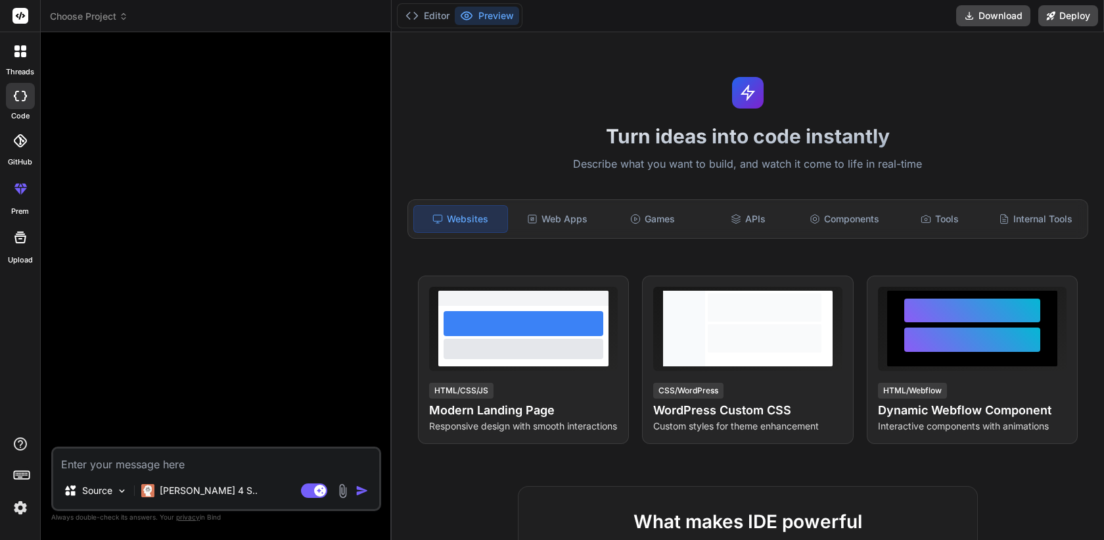
click at [106, 14] on span "Choose Project" at bounding box center [89, 16] width 78 height 13
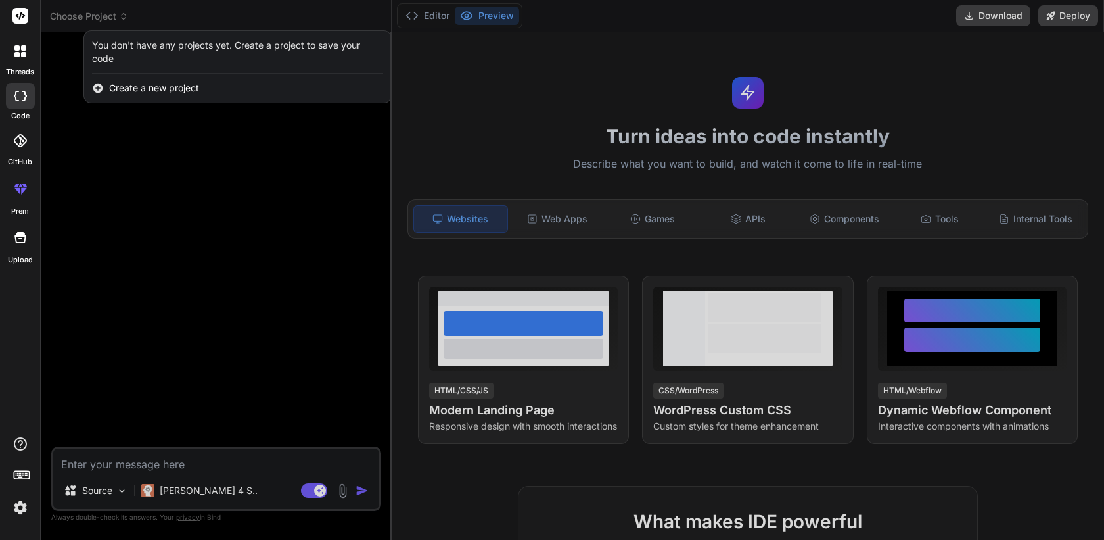
click at [106, 14] on div at bounding box center [552, 270] width 1104 height 540
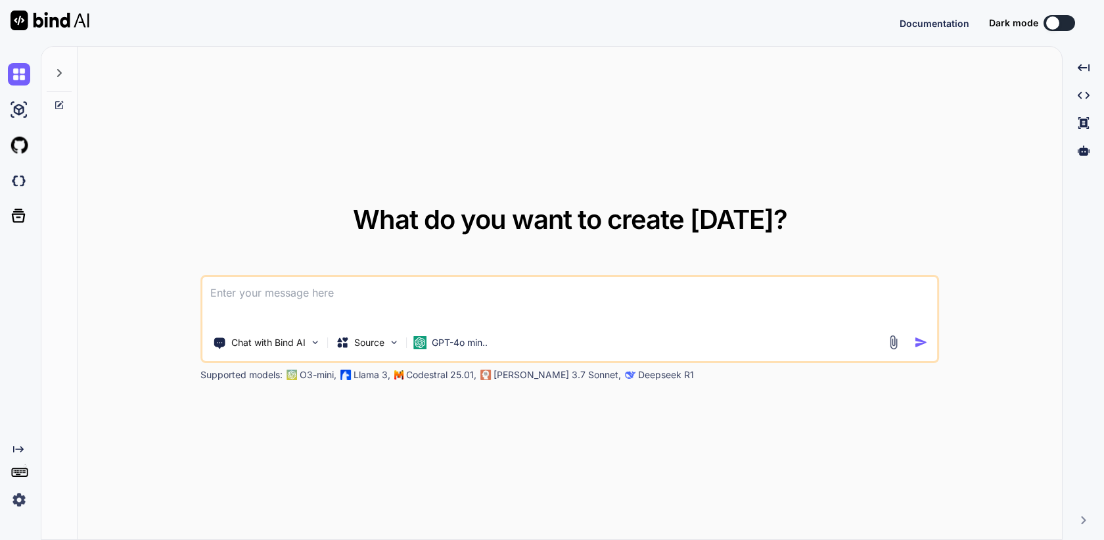
click at [19, 500] on img at bounding box center [19, 499] width 22 height 22
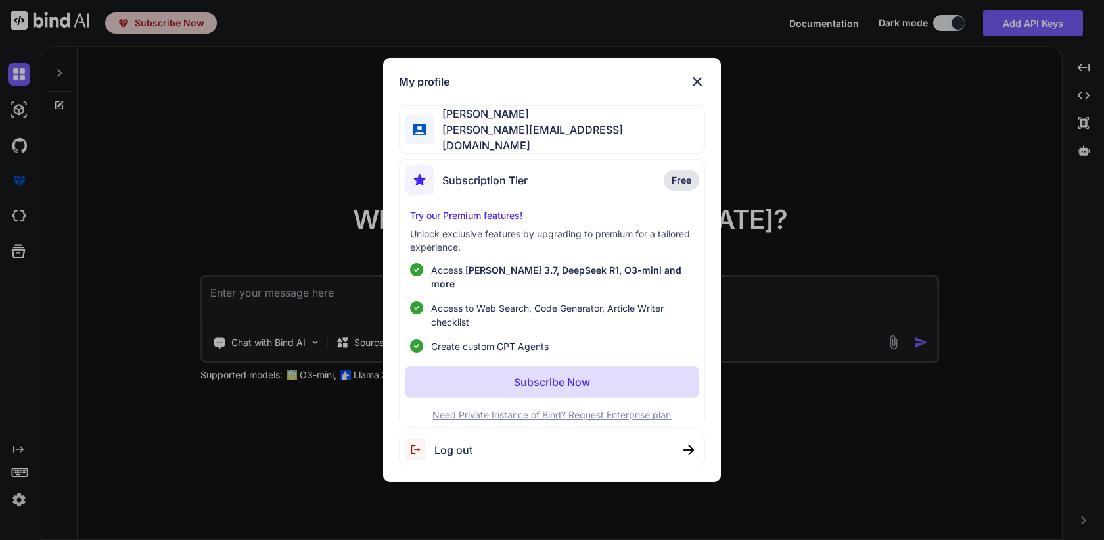
click at [442, 444] on span "Log out" at bounding box center [453, 450] width 38 height 16
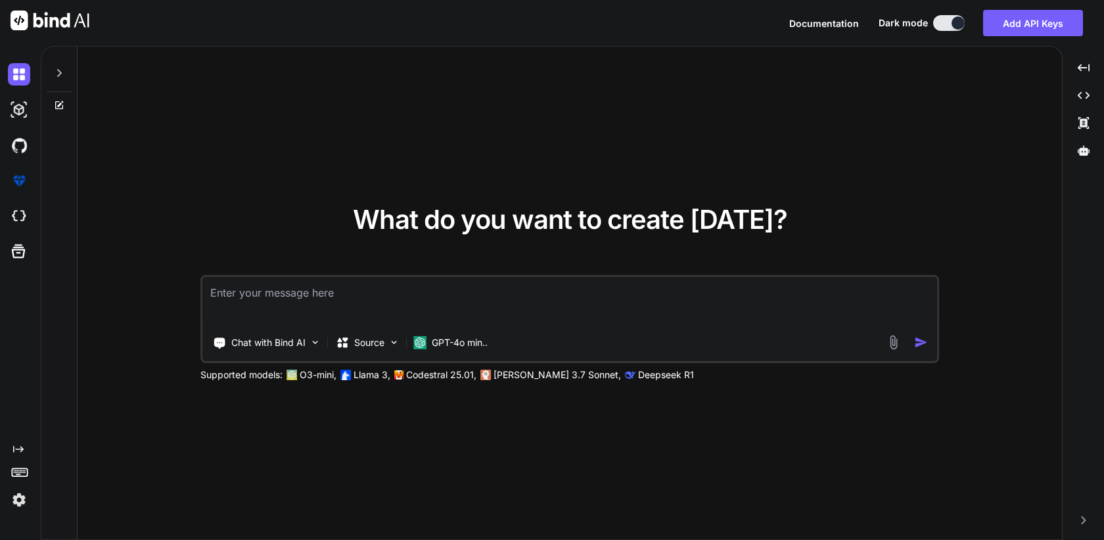
type textarea "x"
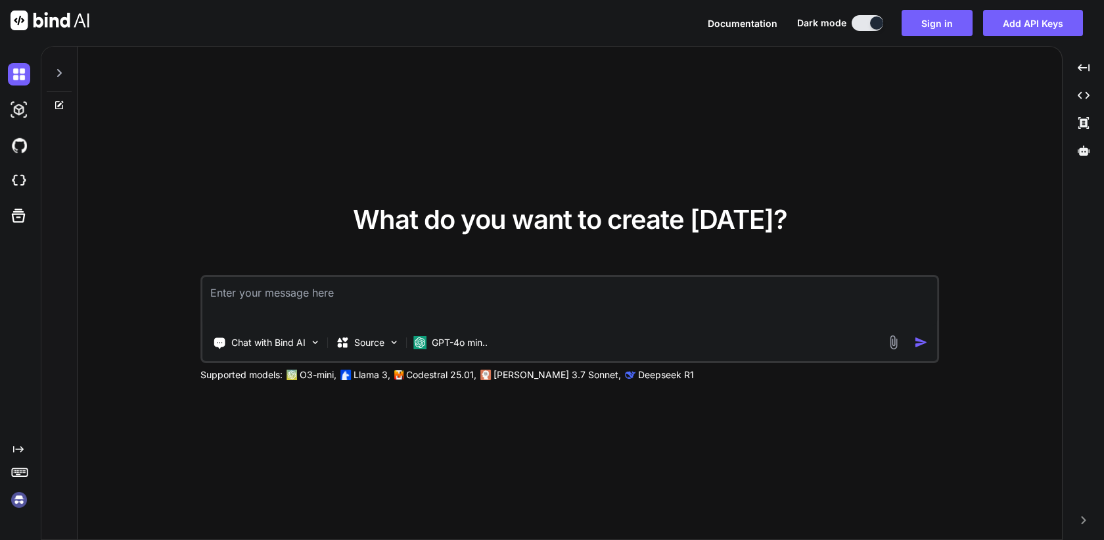
click at [15, 498] on img at bounding box center [19, 499] width 22 height 22
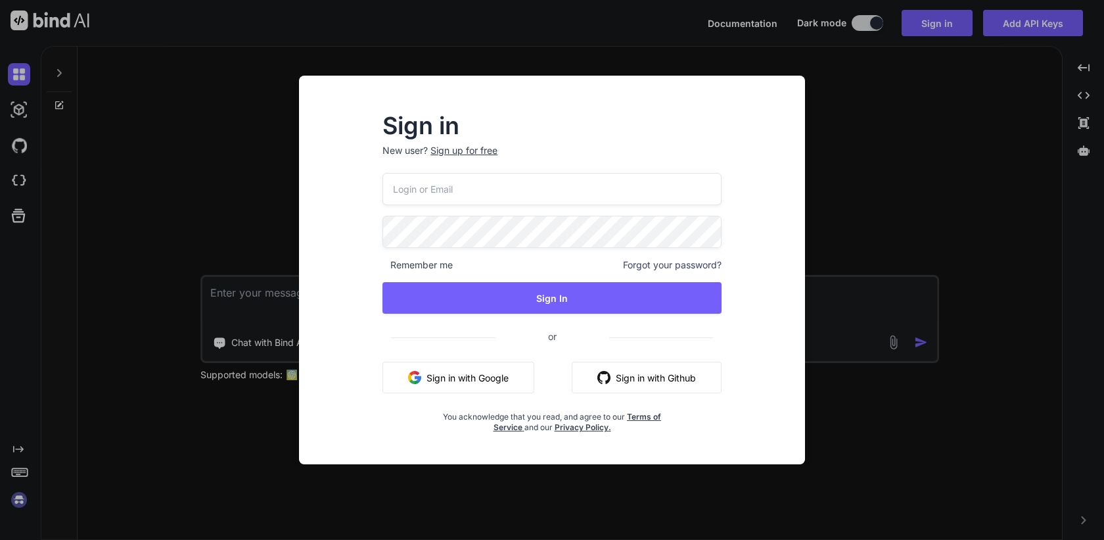
click at [442, 375] on button "Sign in with Google" at bounding box center [459, 378] width 152 height 32
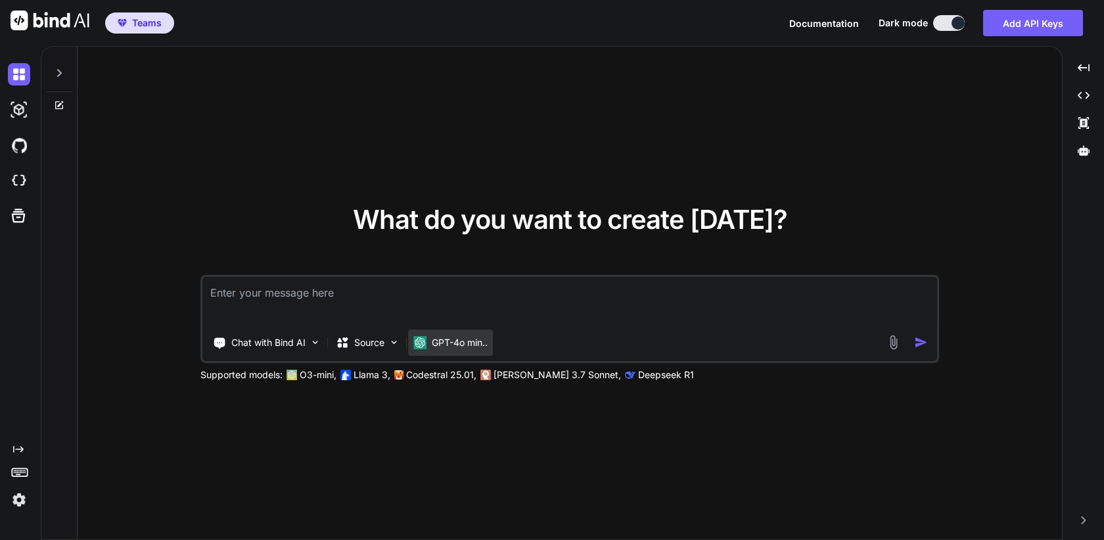
click at [446, 350] on div "GPT-4o min.." at bounding box center [450, 342] width 85 height 26
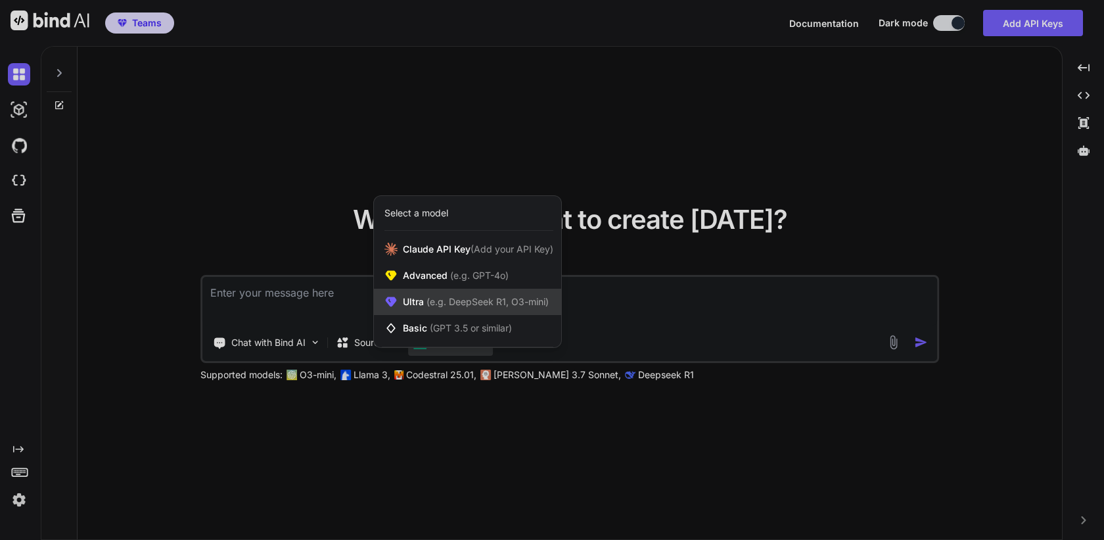
click at [473, 305] on span "(e.g. DeepSeek R1, O3-mini)" at bounding box center [486, 301] width 125 height 11
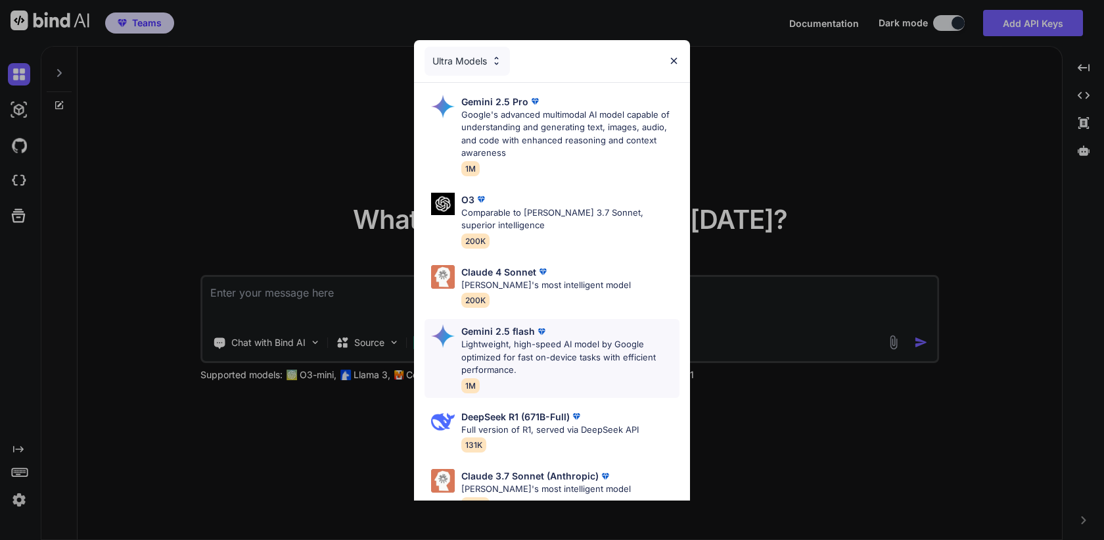
scroll to position [148, 0]
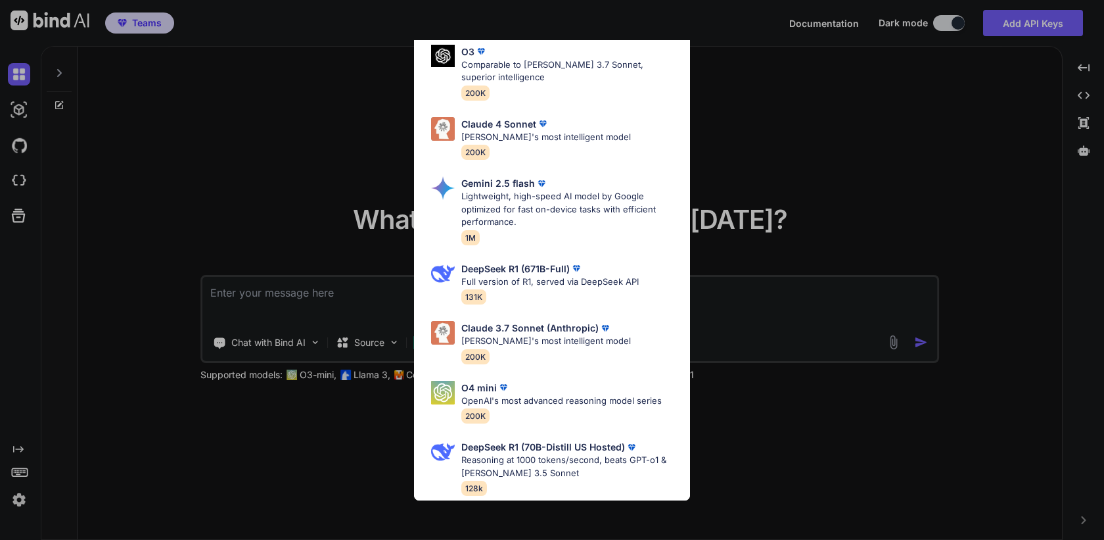
click at [250, 446] on div "Ultra Models Gemini 2.5 Pro Google's advanced multimodal AI model capable of un…" at bounding box center [552, 270] width 1104 height 540
